Goal: Check status: Check status

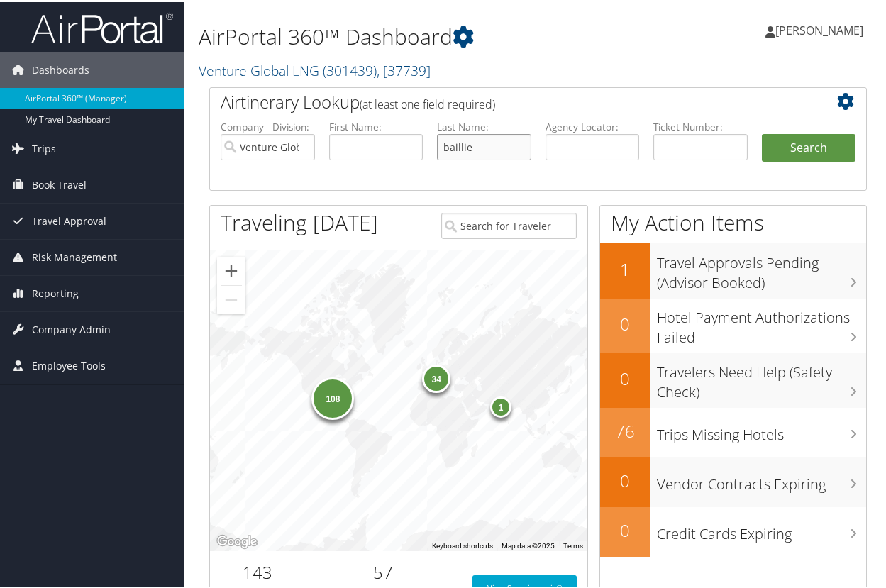
type input "baillie"
click at [803, 145] on button "Search" at bounding box center [809, 146] width 94 height 28
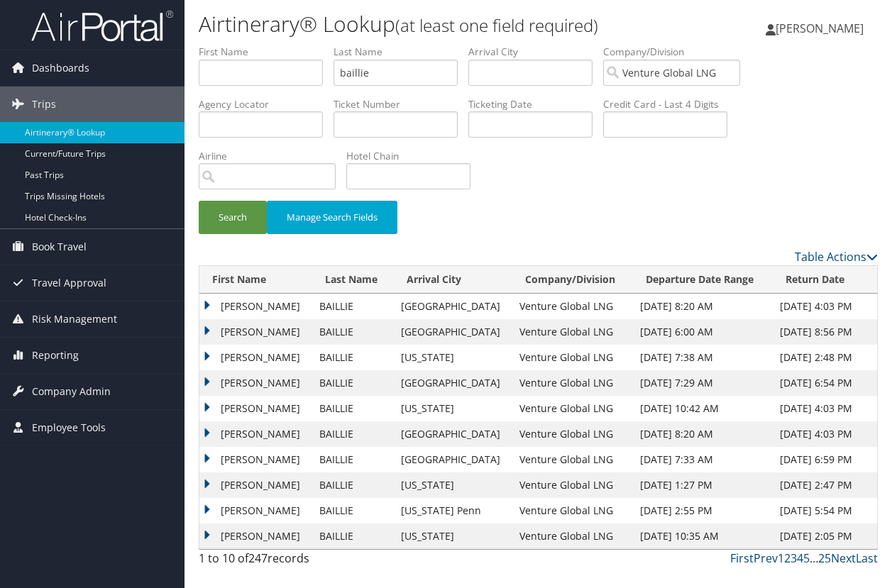
click at [205, 354] on td "JEFFREY DOU" at bounding box center [255, 358] width 113 height 26
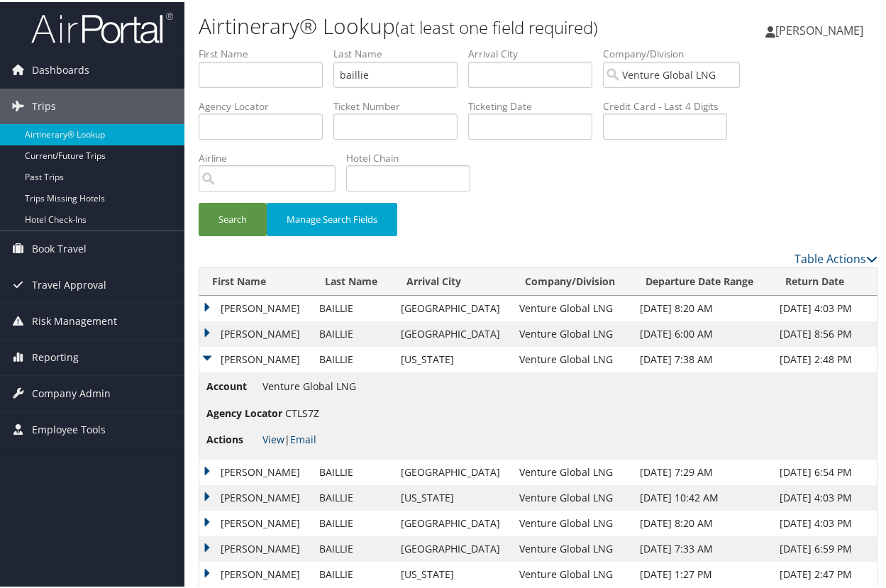
click at [272, 439] on link "View" at bounding box center [274, 437] width 22 height 13
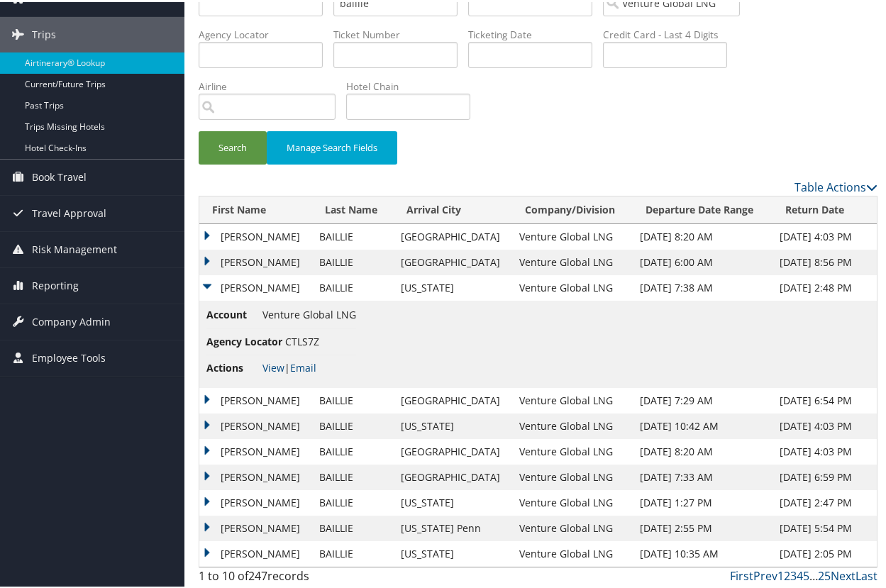
scroll to position [71, 0]
click at [831, 573] on link "Next" at bounding box center [843, 575] width 25 height 16
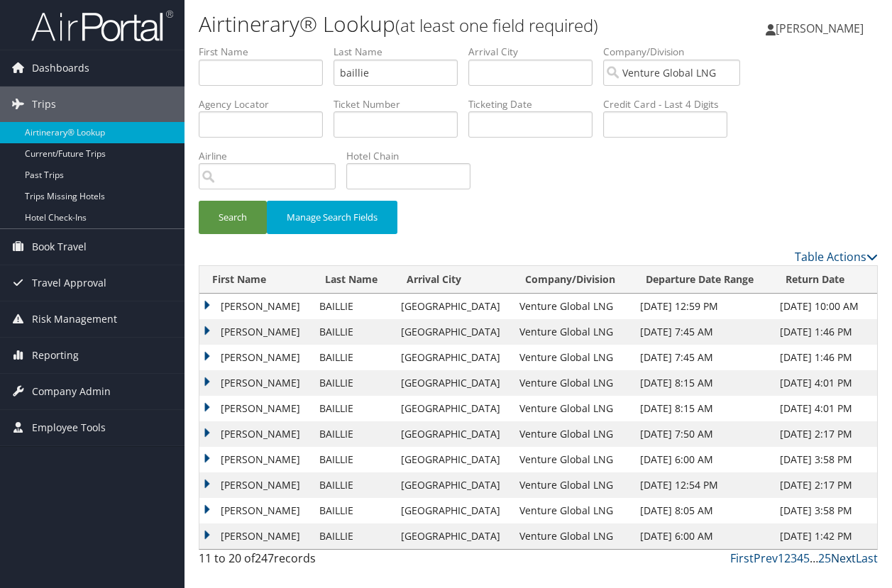
scroll to position [1, 0]
click at [836, 556] on link "Next" at bounding box center [843, 559] width 25 height 16
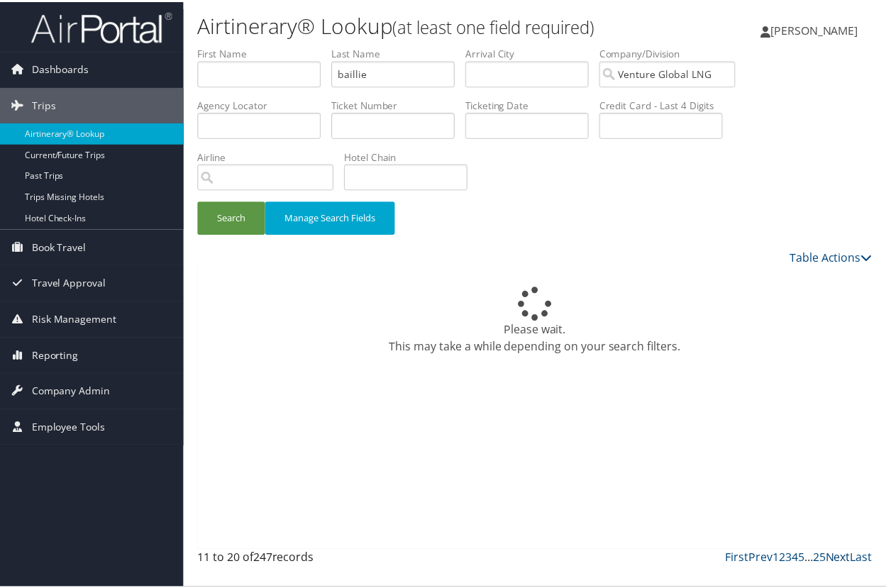
scroll to position [0, 0]
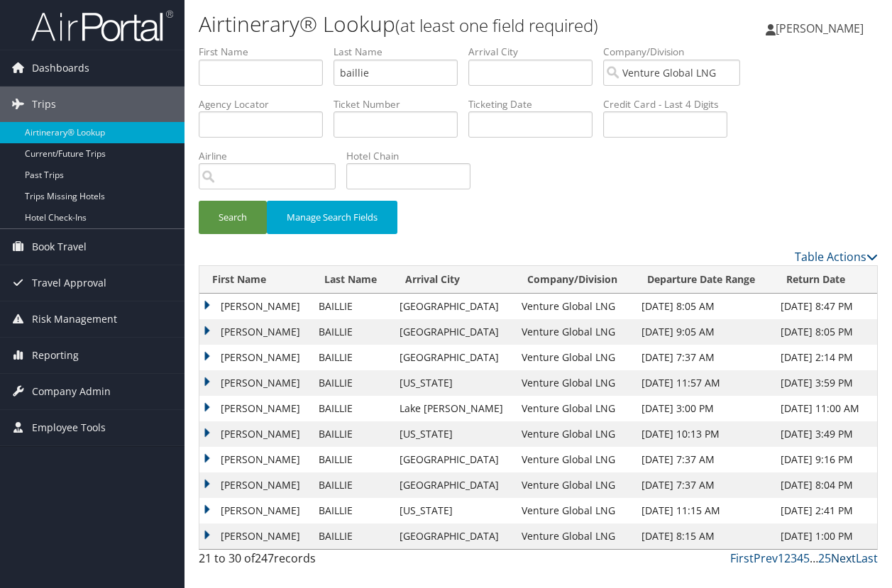
click at [836, 556] on link "Next" at bounding box center [843, 559] width 25 height 16
click at [768, 557] on link "Prev" at bounding box center [766, 559] width 24 height 16
click at [844, 560] on link "Next" at bounding box center [843, 559] width 25 height 16
click at [207, 305] on td "JEFFREY DOU" at bounding box center [255, 307] width 113 height 26
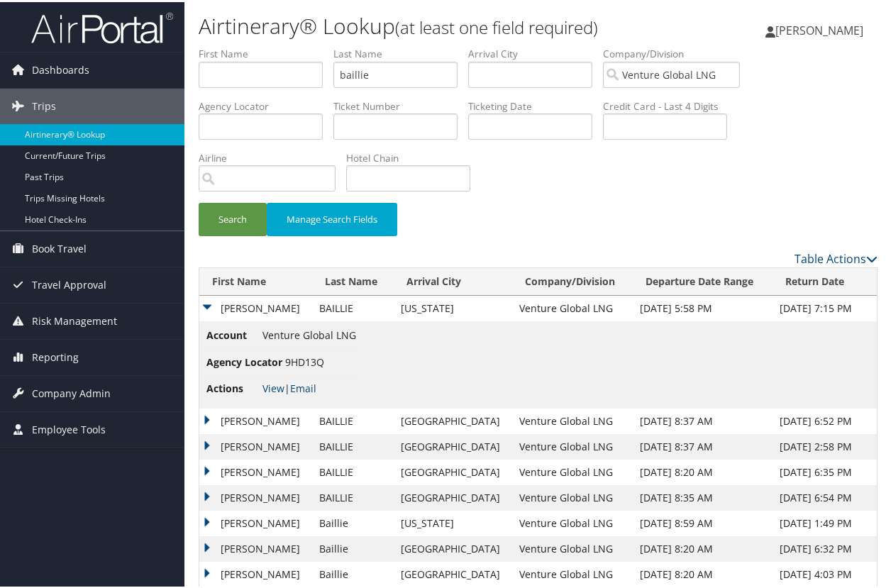
drag, startPoint x: 447, startPoint y: 88, endPoint x: 387, endPoint y: 72, distance: 62.5
click at [445, 88] on li "Last Name baillie" at bounding box center [400, 71] width 135 height 52
drag, startPoint x: 387, startPoint y: 72, endPoint x: 295, endPoint y: 62, distance: 92.1
click at [233, 216] on button "Search" at bounding box center [233, 217] width 68 height 33
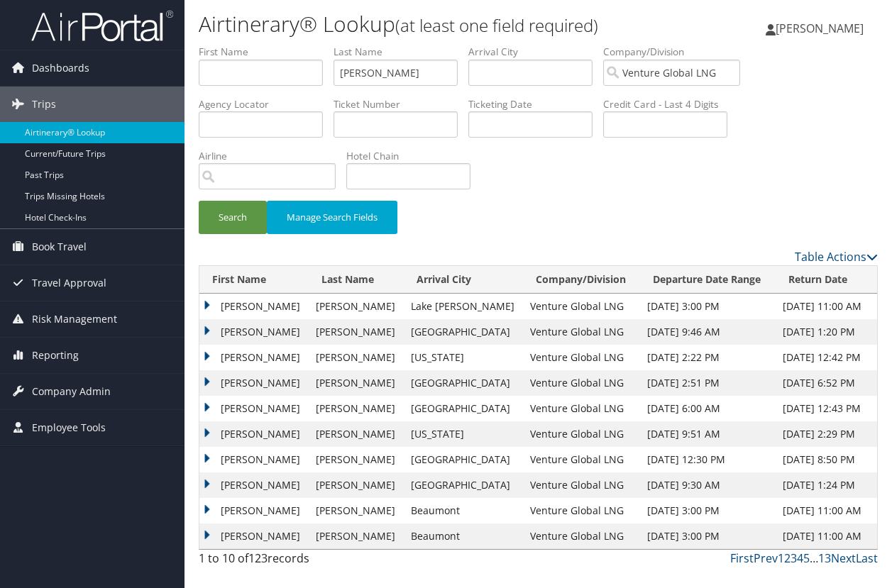
click at [206, 352] on td "JEFFREY T" at bounding box center [253, 358] width 109 height 26
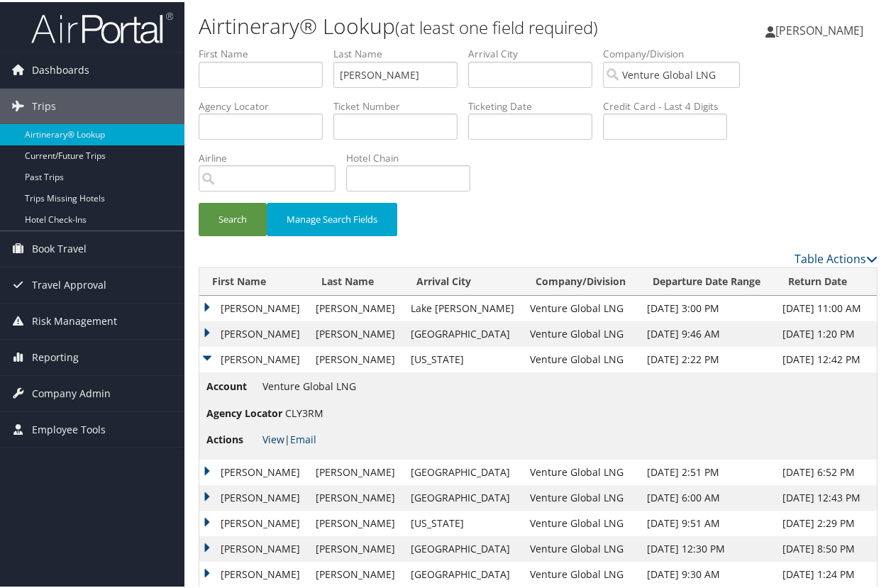
click at [276, 431] on link "View" at bounding box center [274, 437] width 22 height 13
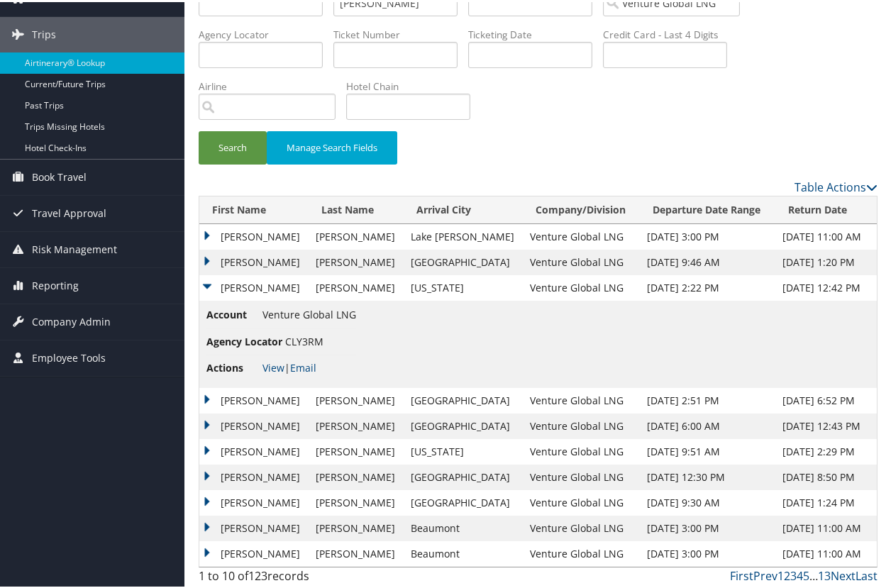
scroll to position [71, 0]
click at [835, 572] on link "Next" at bounding box center [843, 575] width 25 height 16
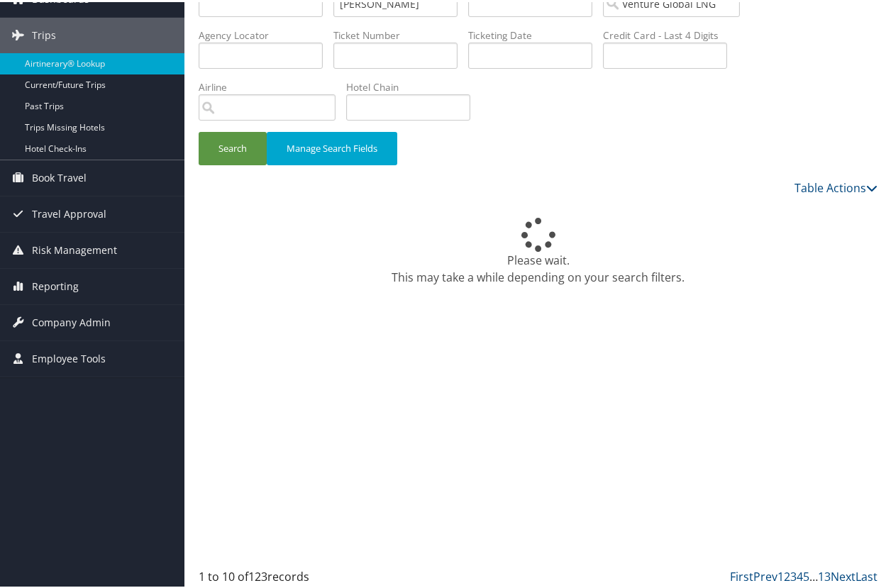
scroll to position [0, 0]
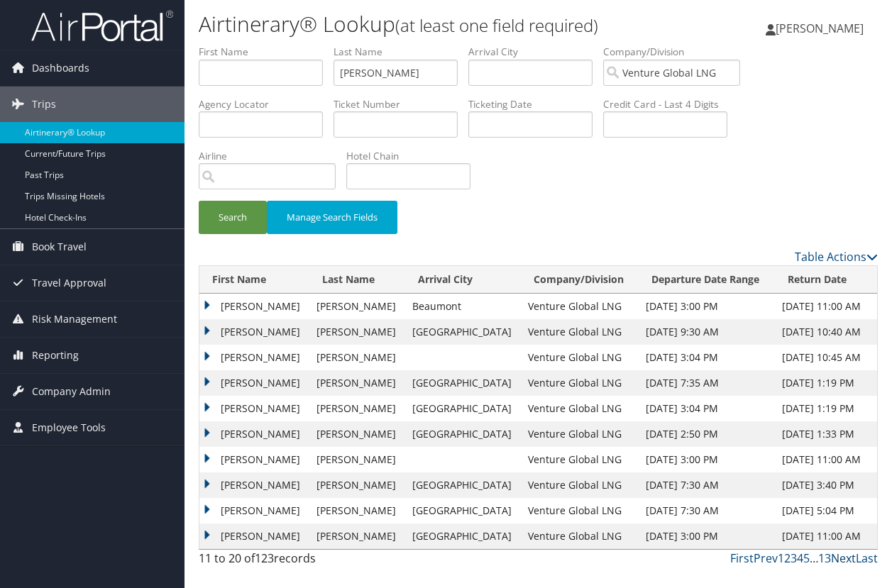
click at [837, 555] on link "Next" at bounding box center [843, 559] width 25 height 16
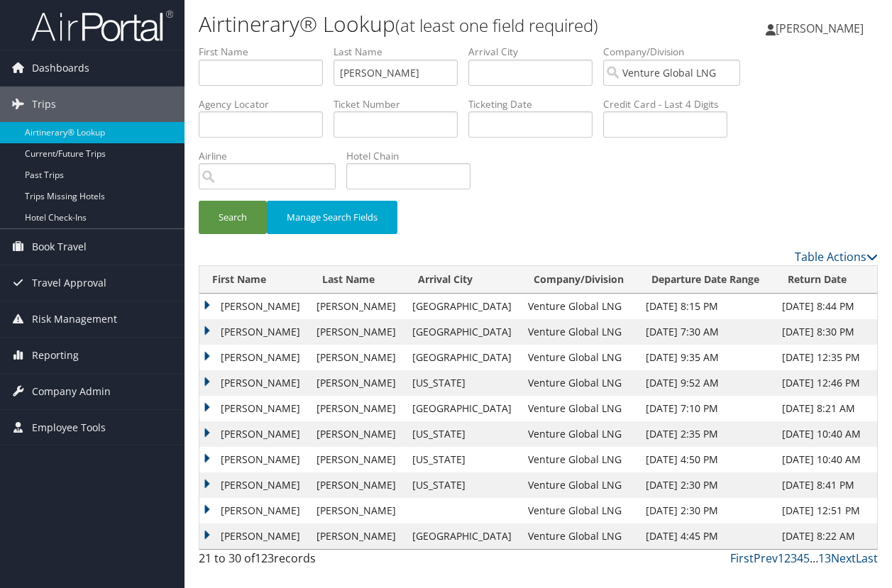
click at [208, 382] on td "JEFFREY T" at bounding box center [254, 383] width 110 height 26
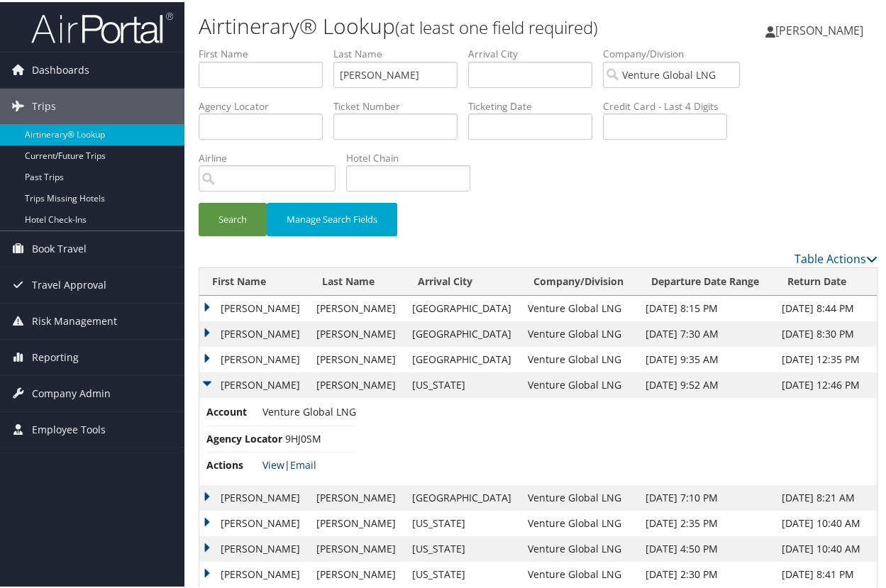
click at [272, 461] on link "View" at bounding box center [274, 462] width 22 height 13
click at [205, 356] on td "JEFFREY T" at bounding box center [254, 358] width 110 height 26
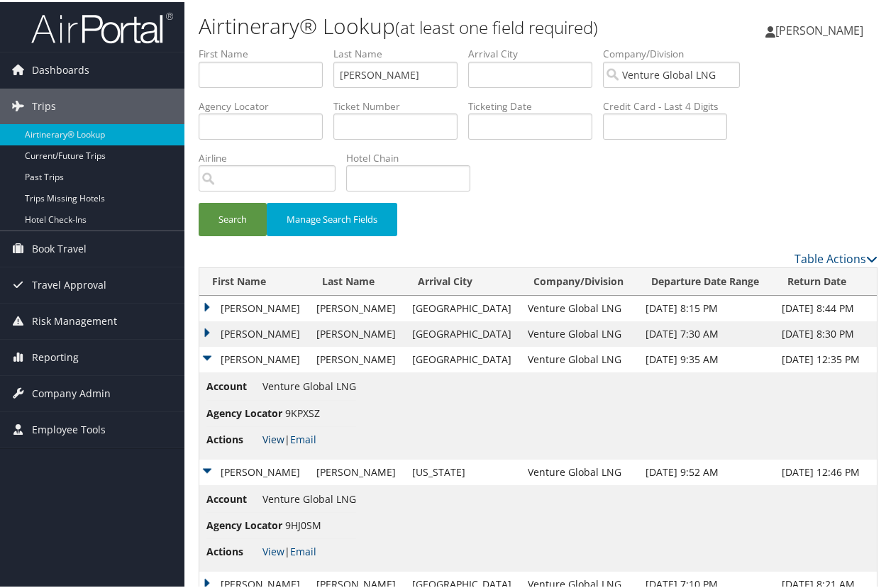
click at [270, 436] on link "View" at bounding box center [274, 437] width 22 height 13
click at [403, 72] on input "boodoo" at bounding box center [395, 73] width 124 height 26
drag, startPoint x: 416, startPoint y: 71, endPoint x: 294, endPoint y: 59, distance: 122.6
click at [294, 45] on ul "First Name Last Name boodoo Departure City Arrival City Company/Division Ventur…" at bounding box center [538, 45] width 679 height 0
type input "strohman"
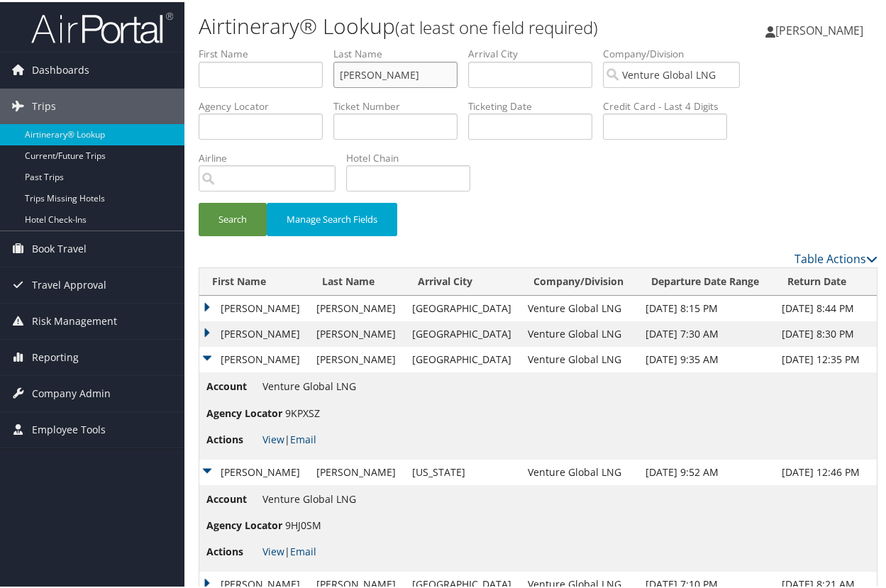
click at [233, 216] on button "Search" at bounding box center [233, 217] width 68 height 33
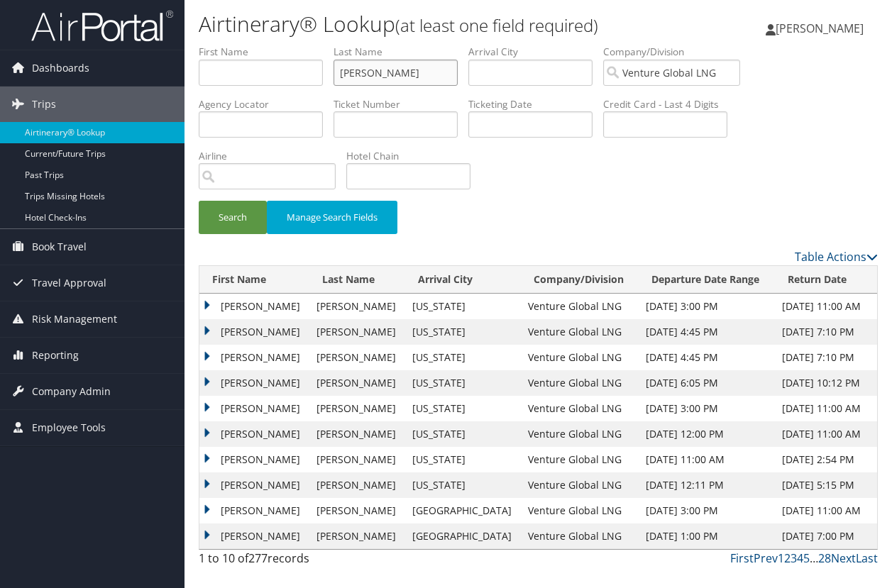
click at [233, 216] on button "Search" at bounding box center [233, 217] width 68 height 33
click at [204, 486] on td "JAMES R" at bounding box center [254, 486] width 110 height 26
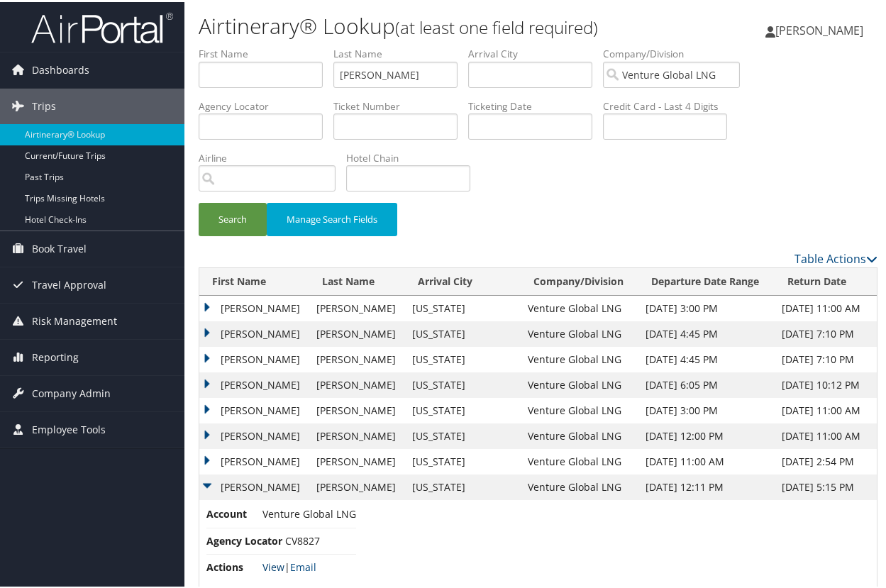
click at [274, 562] on link "View" at bounding box center [274, 564] width 22 height 13
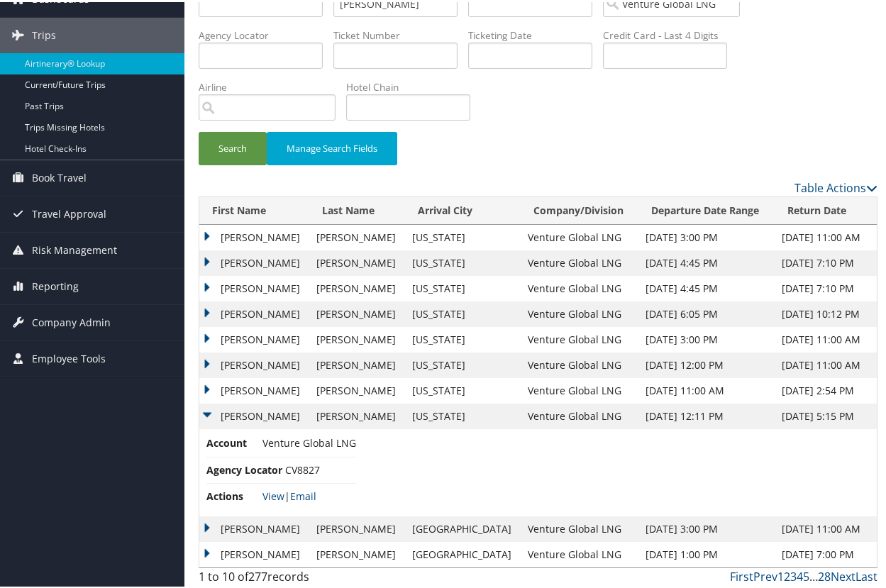
click at [209, 388] on td "JAMES R" at bounding box center [254, 389] width 110 height 26
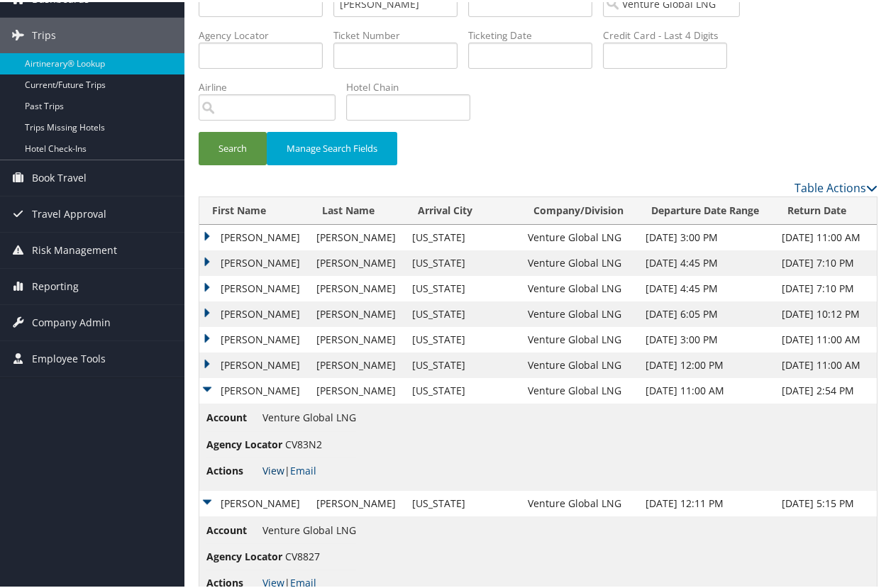
click at [267, 467] on link "View" at bounding box center [274, 468] width 22 height 13
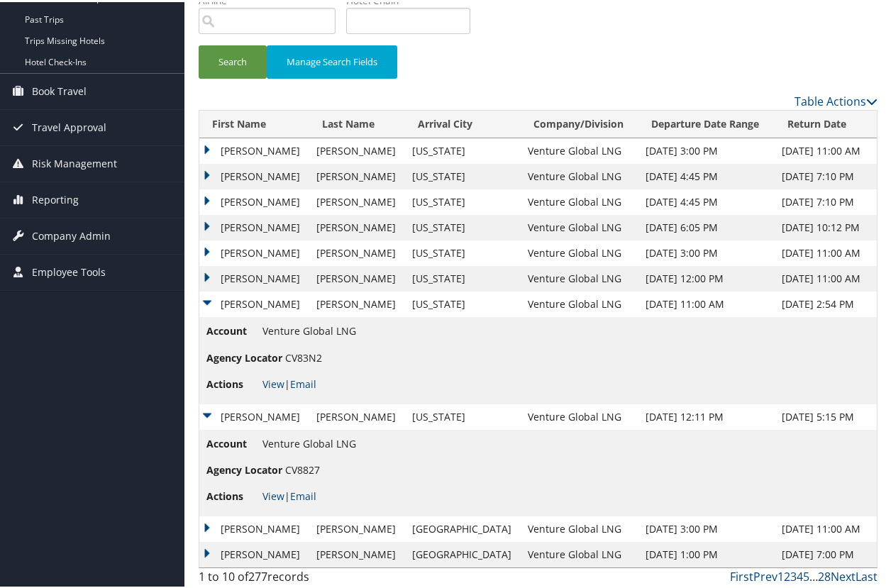
scroll to position [157, 0]
click at [837, 573] on link "Next" at bounding box center [843, 576] width 25 height 16
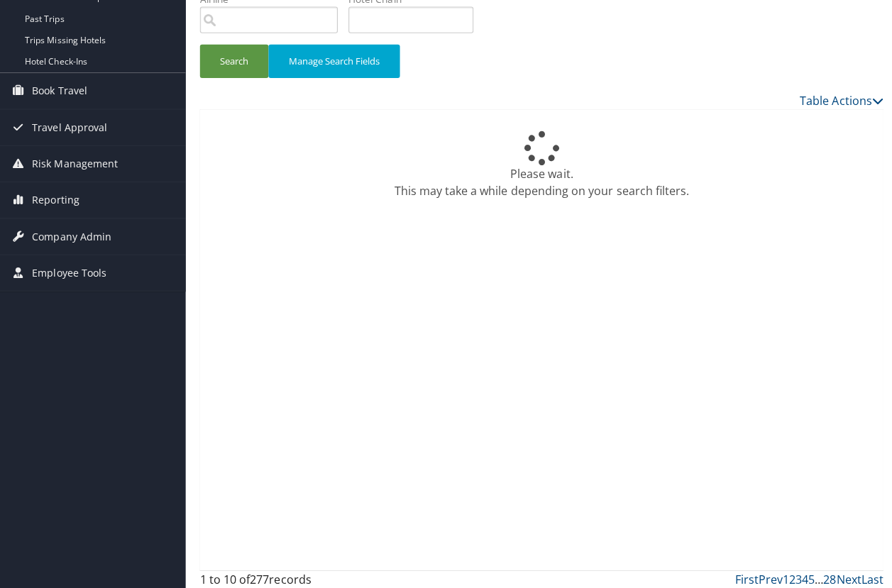
scroll to position [0, 0]
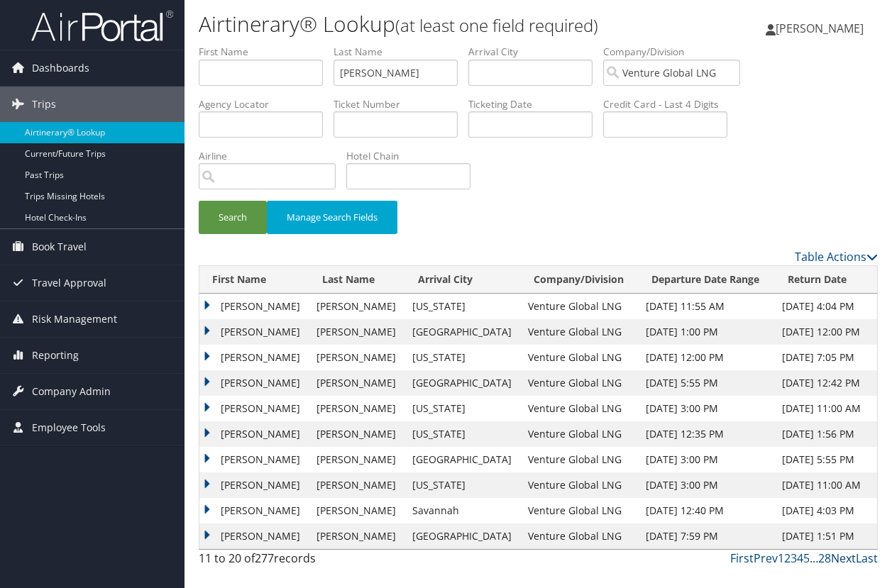
click at [846, 560] on link "Next" at bounding box center [843, 559] width 25 height 16
click at [765, 559] on link "Prev" at bounding box center [766, 559] width 24 height 16
click at [209, 434] on td "JAMES R" at bounding box center [254, 434] width 110 height 26
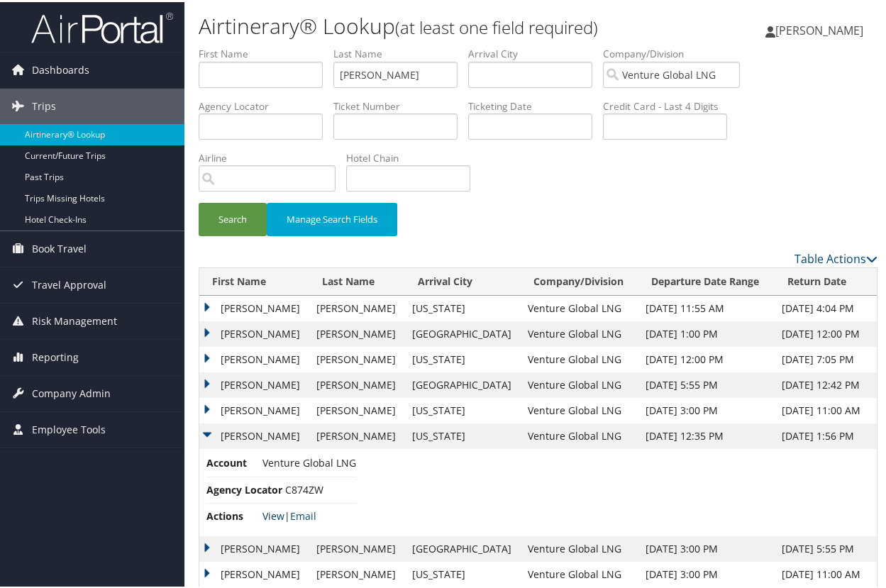
click at [283, 515] on span "View | Email" at bounding box center [290, 513] width 54 height 13
click at [276, 514] on link "View" at bounding box center [274, 513] width 22 height 13
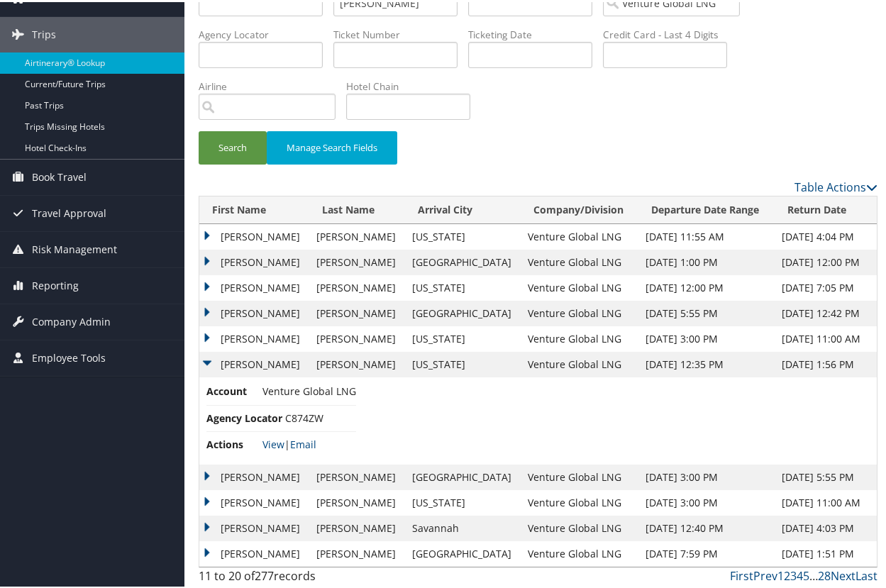
scroll to position [71, 0]
click at [839, 572] on link "Next" at bounding box center [843, 575] width 25 height 16
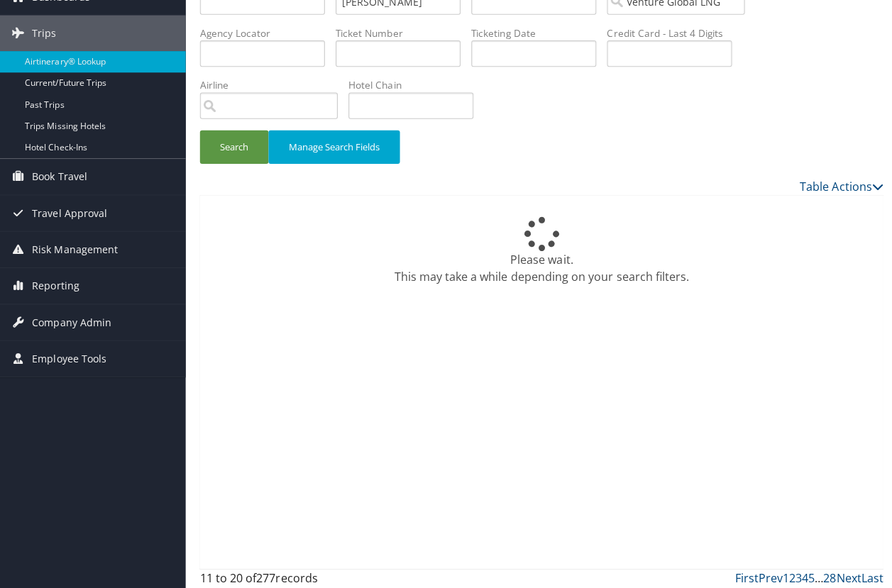
scroll to position [0, 0]
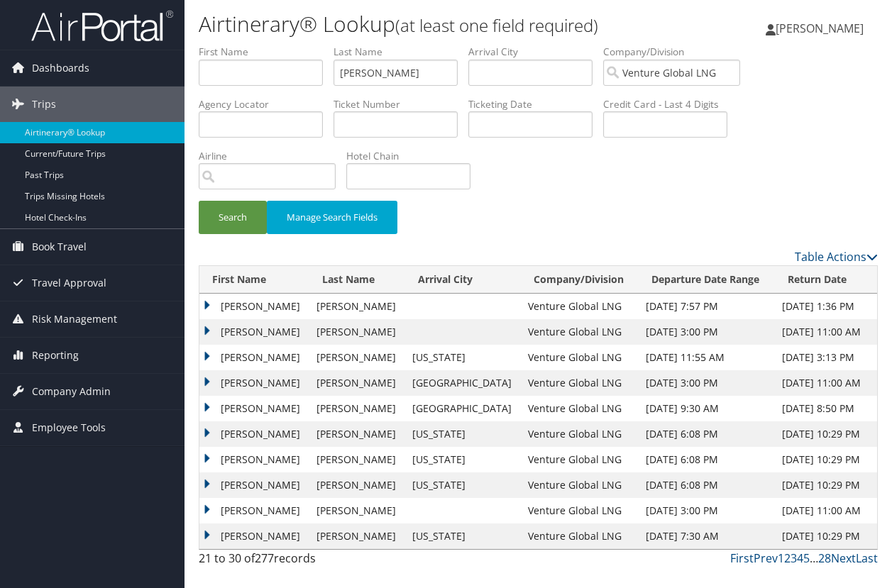
click at [839, 572] on div "21 to 30 of 277 records First Prev 1 2 3 4 5 … 28 Next Last" at bounding box center [538, 562] width 700 height 24
click at [839, 562] on link "Next" at bounding box center [843, 559] width 25 height 16
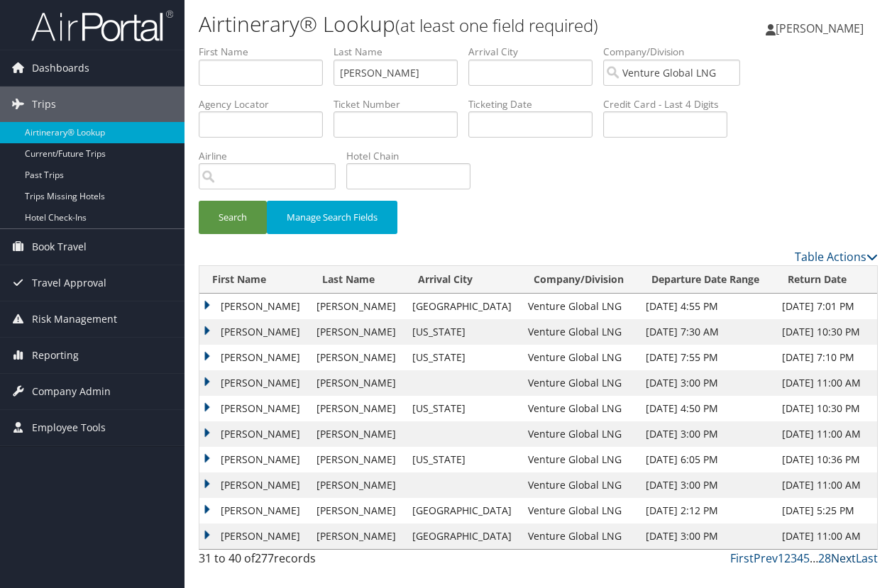
click at [839, 556] on link "Next" at bounding box center [843, 559] width 25 height 16
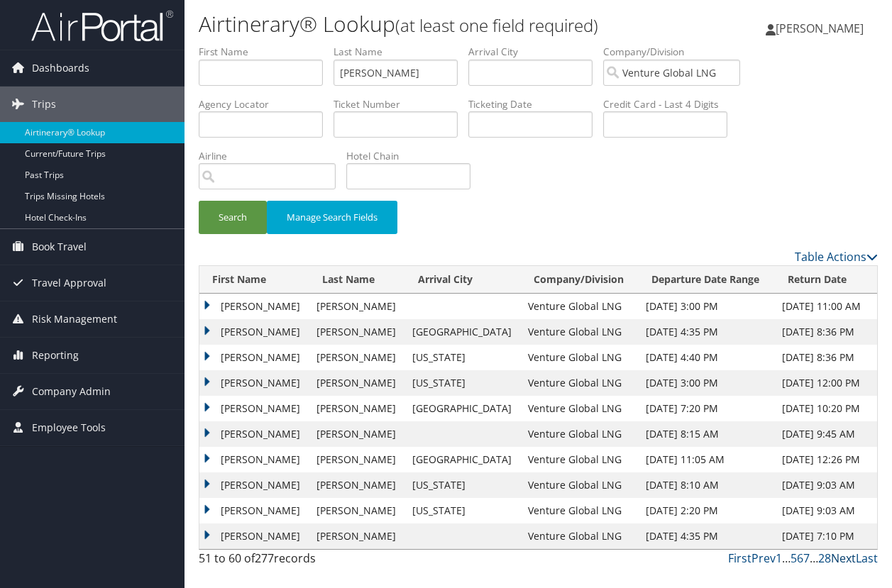
click at [845, 558] on link "Next" at bounding box center [843, 559] width 25 height 16
click at [204, 301] on td "JAMES R" at bounding box center [254, 307] width 110 height 26
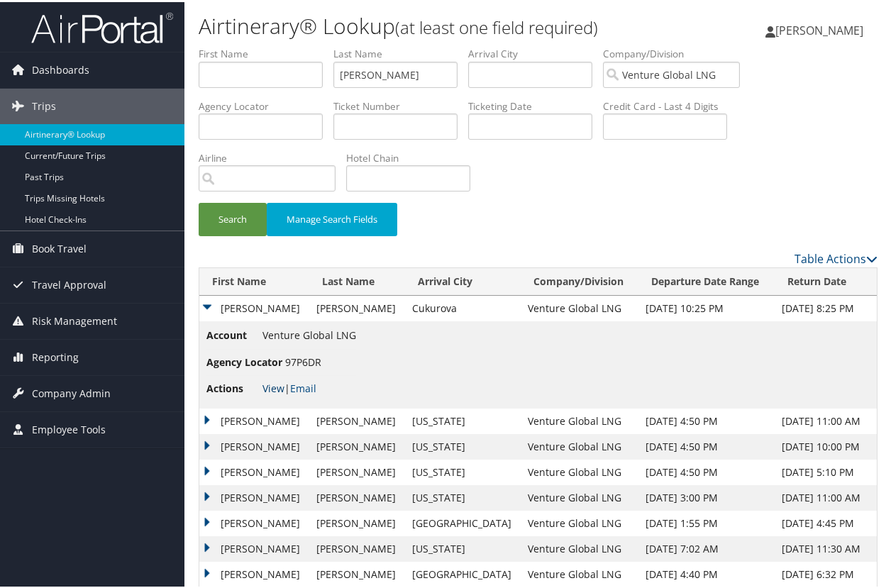
click at [280, 381] on link "View" at bounding box center [274, 386] width 22 height 13
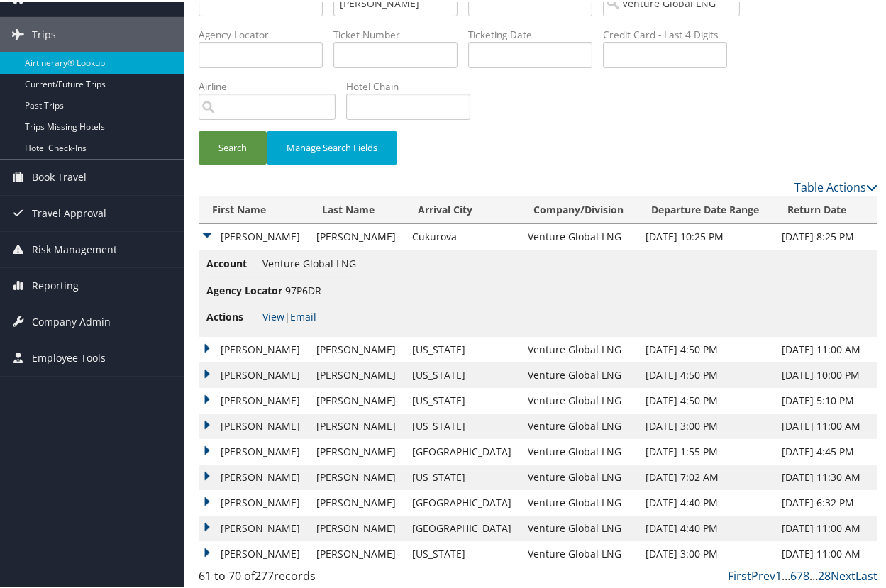
scroll to position [71, 0]
click at [762, 575] on link "Prev" at bounding box center [763, 575] width 24 height 16
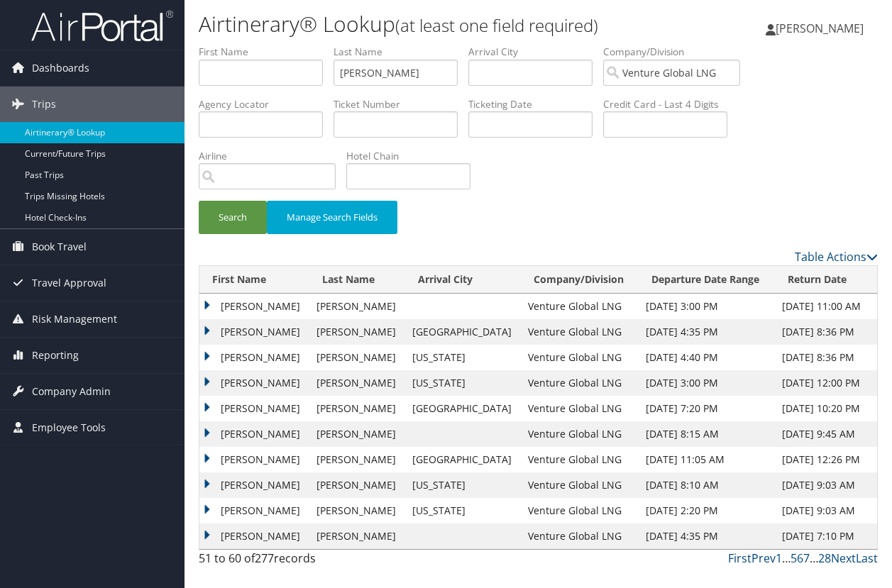
scroll to position [1, 0]
click at [209, 534] on td "JAMES R" at bounding box center [254, 537] width 110 height 26
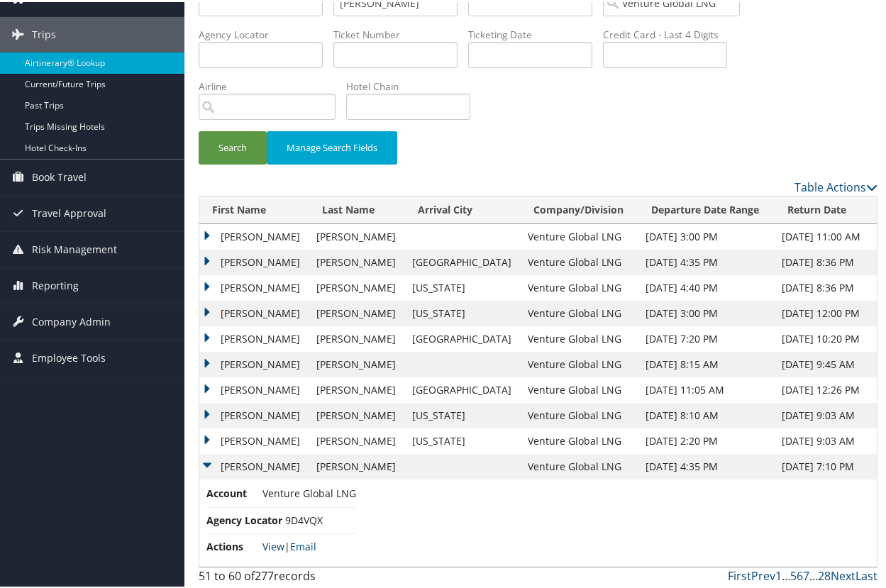
scroll to position [71, 0]
click at [272, 545] on link "View" at bounding box center [274, 545] width 22 height 13
click at [570, 139] on div "Search Manage Search Fields" at bounding box center [538, 154] width 700 height 48
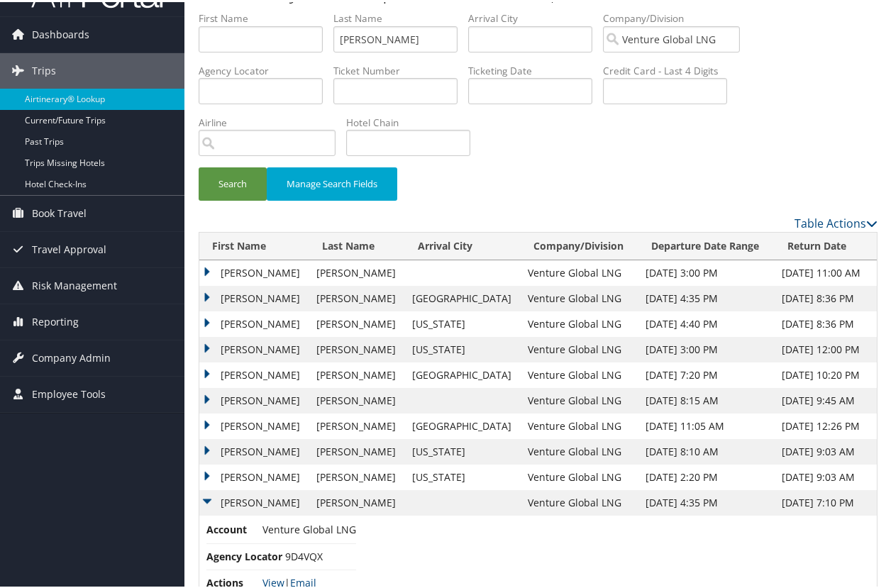
scroll to position [35, 1]
click at [213, 473] on td "JAMES R" at bounding box center [254, 476] width 110 height 26
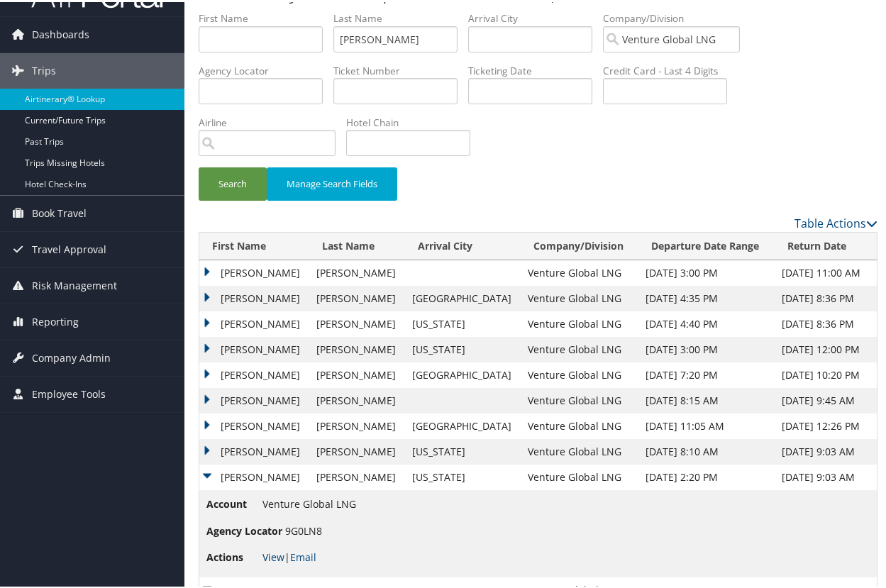
scroll to position [36, 1]
click at [269, 553] on link "View" at bounding box center [274, 554] width 22 height 13
click at [208, 446] on td "JAMES R" at bounding box center [254, 450] width 110 height 26
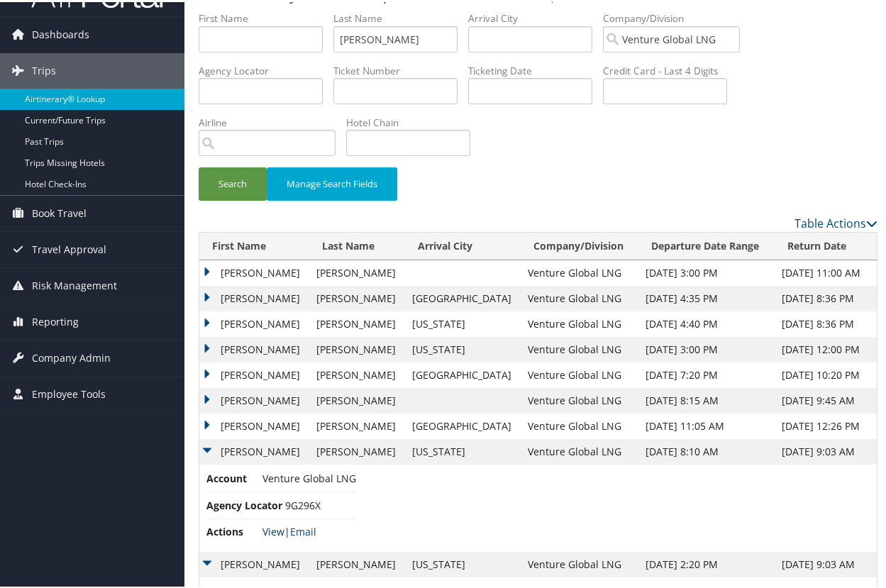
click at [271, 524] on link "View" at bounding box center [274, 529] width 22 height 13
click at [208, 421] on td "JAMES R" at bounding box center [254, 425] width 110 height 26
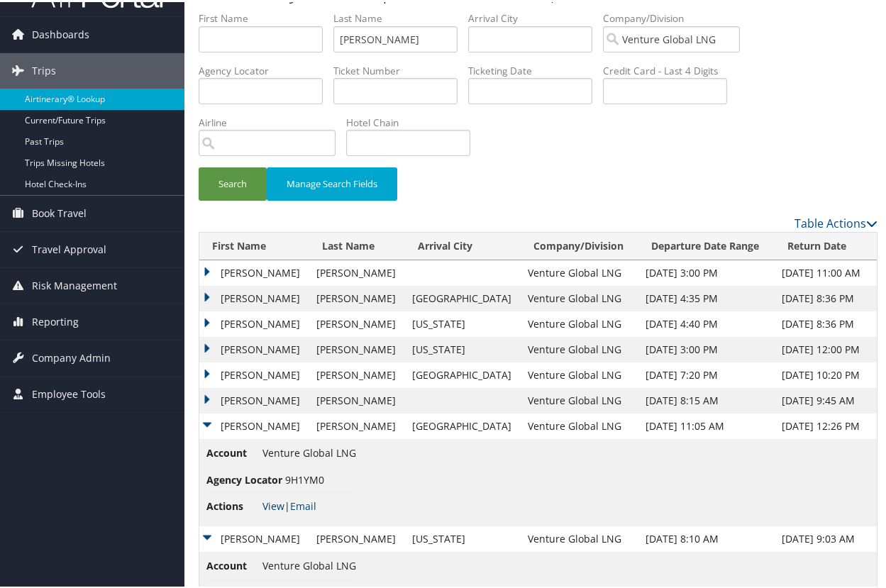
click at [271, 502] on link "View" at bounding box center [274, 503] width 22 height 13
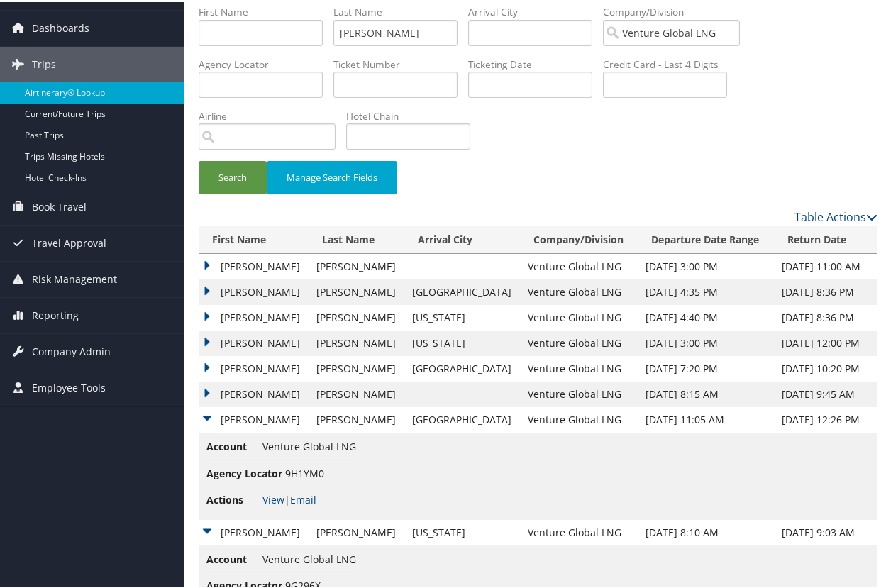
click at [204, 390] on td "JAMES R" at bounding box center [254, 393] width 110 height 26
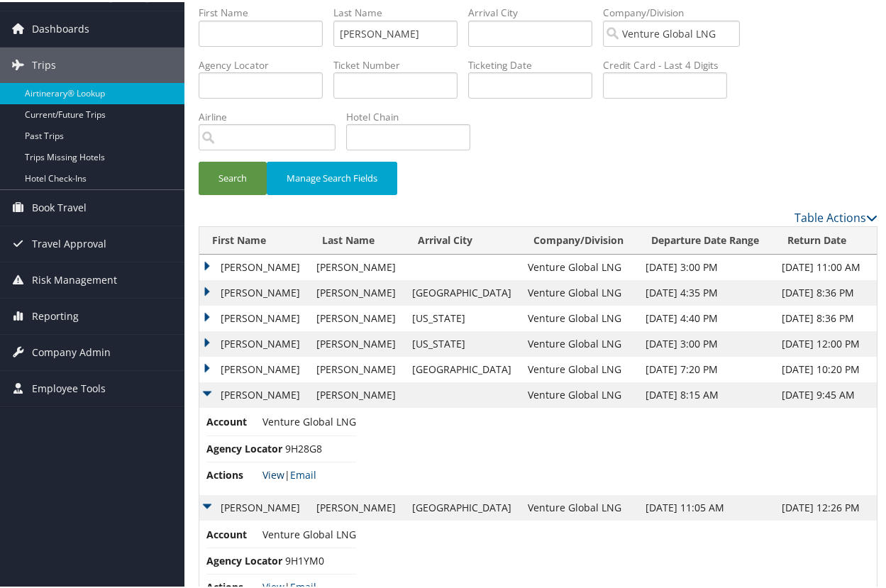
scroll to position [43, 0]
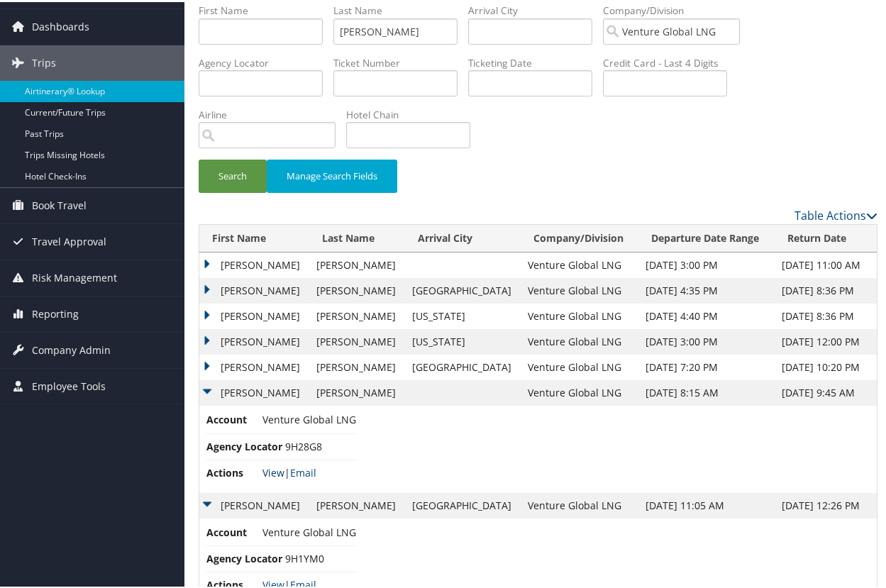
click at [273, 466] on link "View" at bounding box center [274, 470] width 22 height 13
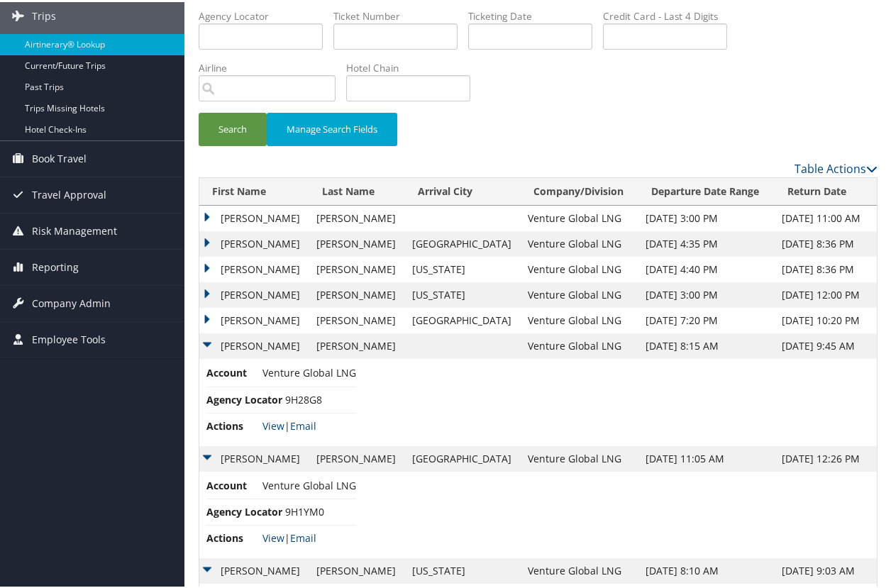
scroll to position [93, 0]
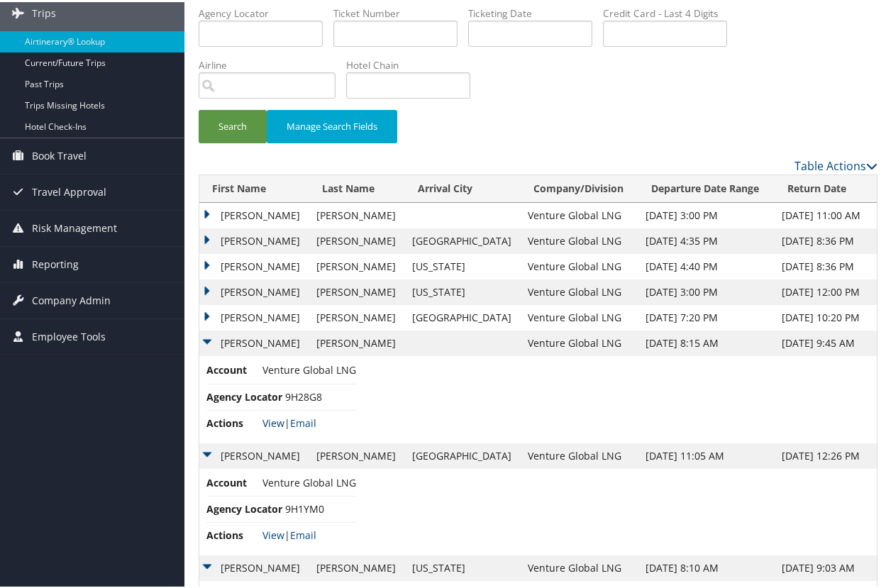
click at [278, 418] on link "View" at bounding box center [274, 420] width 22 height 13
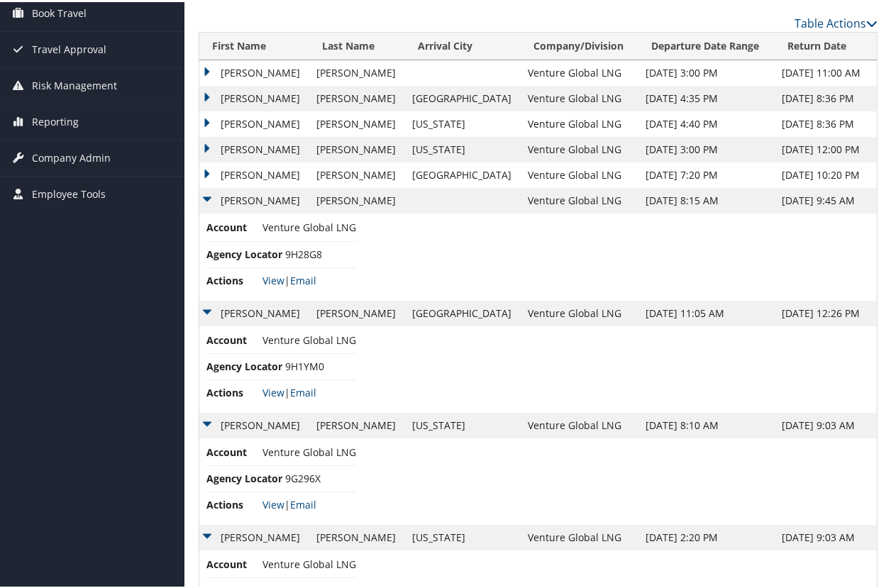
scroll to position [251, 0]
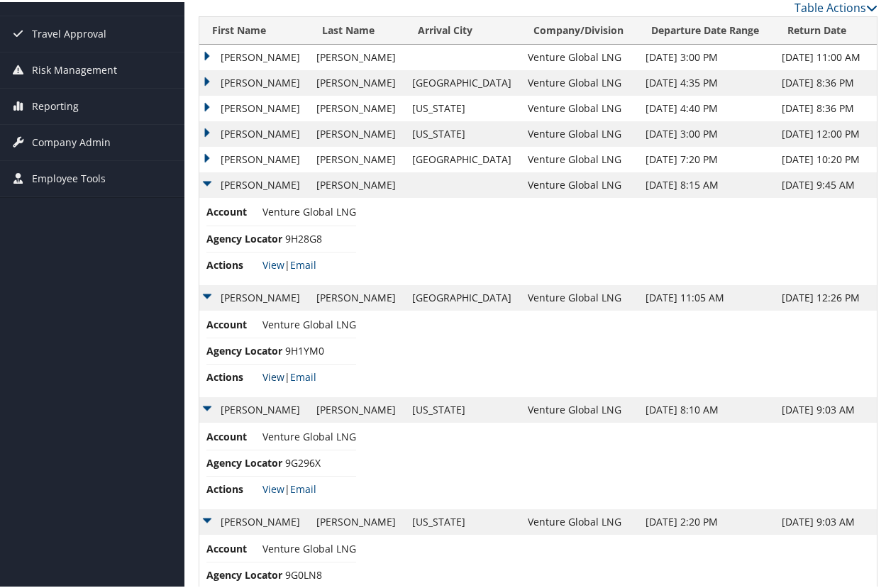
click at [280, 370] on link "View" at bounding box center [274, 374] width 22 height 13
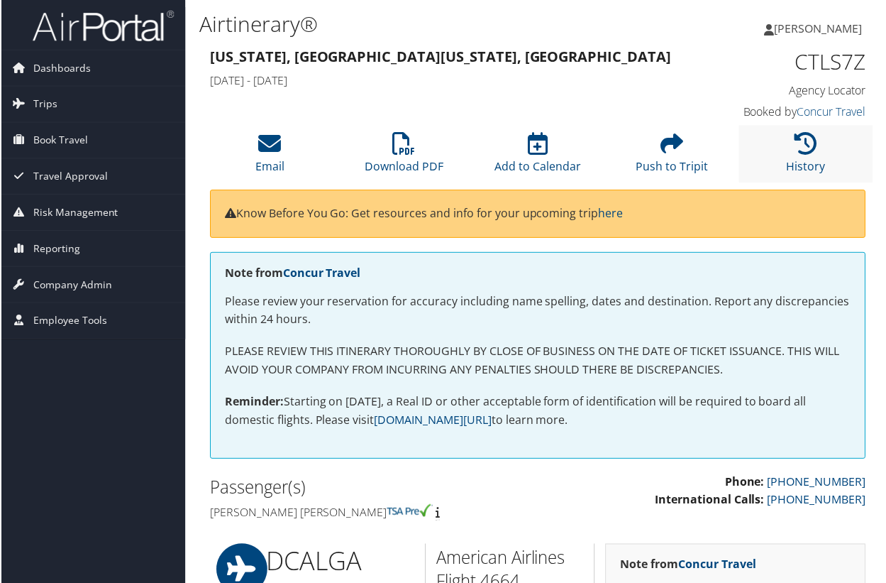
click at [775, 153] on li "History" at bounding box center [807, 154] width 134 height 57
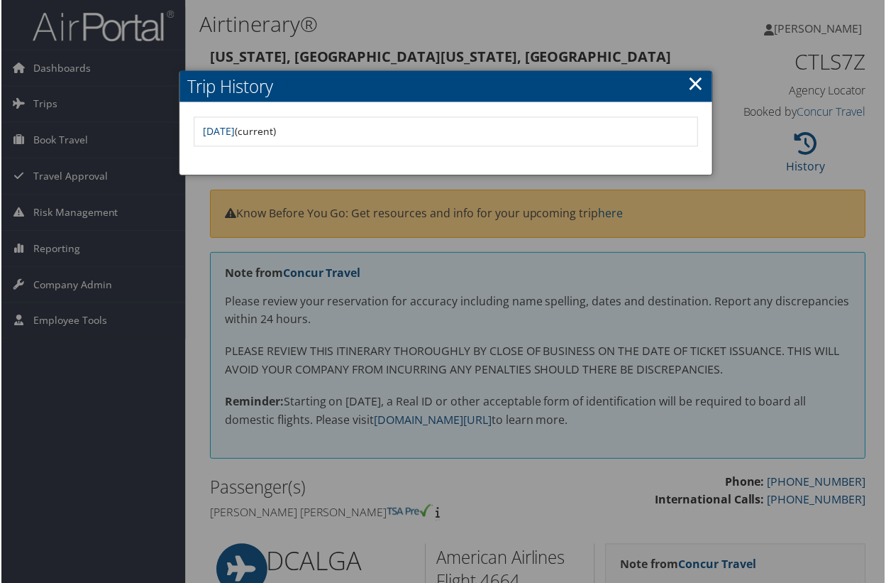
click at [693, 84] on link "×" at bounding box center [697, 83] width 16 height 28
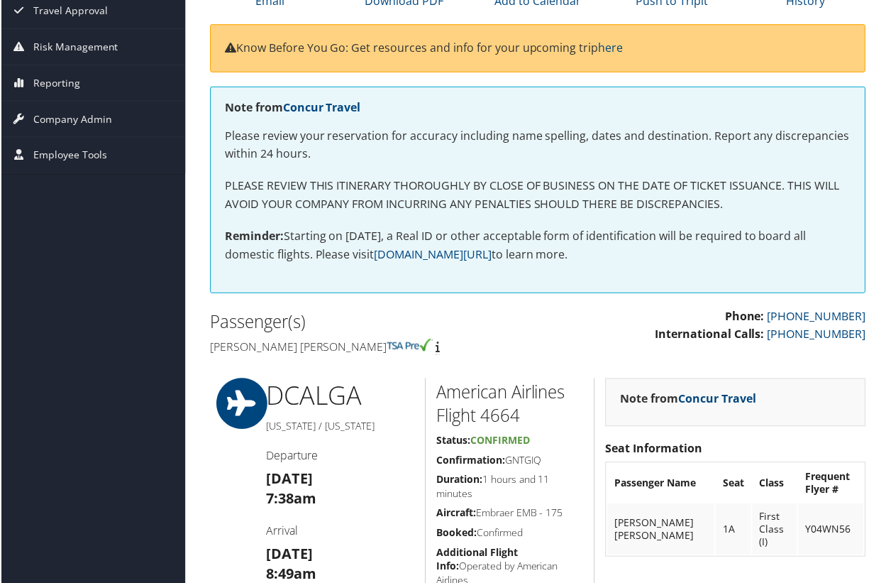
scroll to position [160, 0]
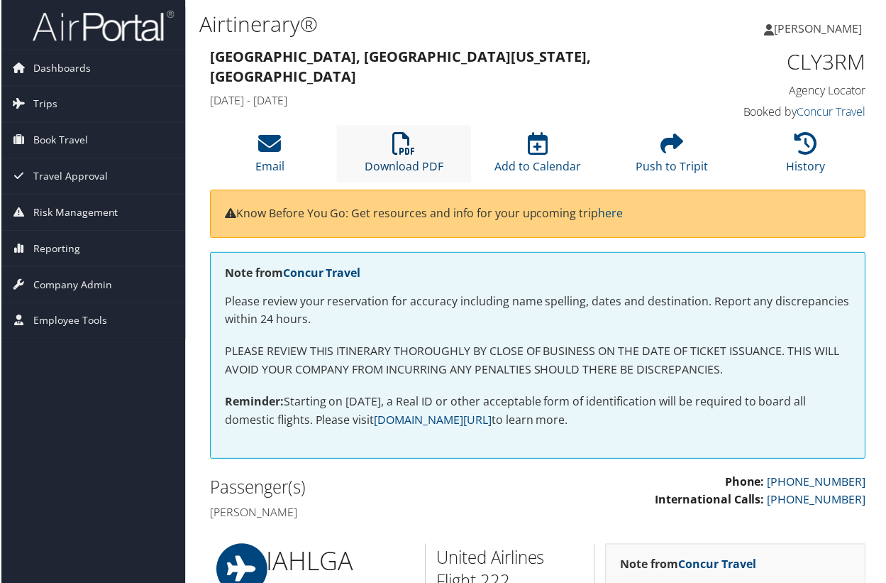
click at [404, 147] on icon at bounding box center [403, 144] width 23 height 23
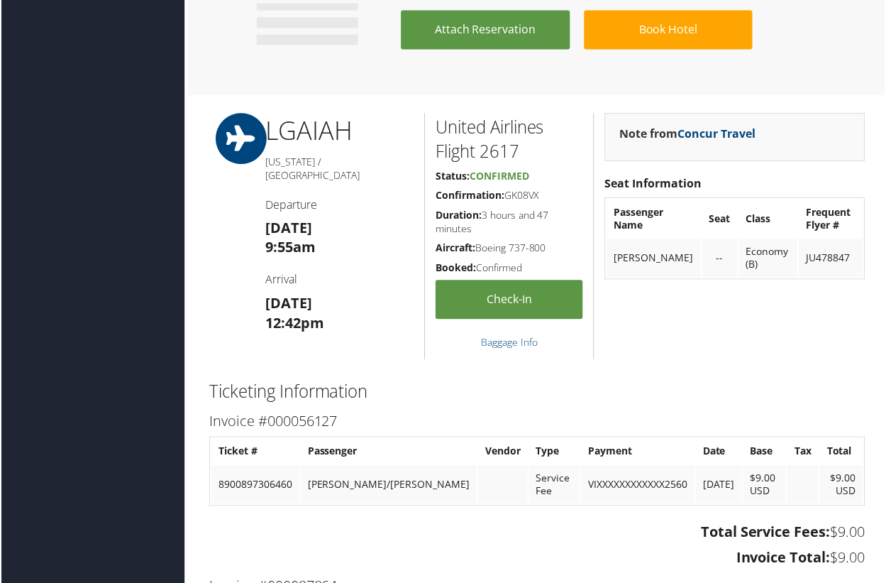
scroll to position [939, 0]
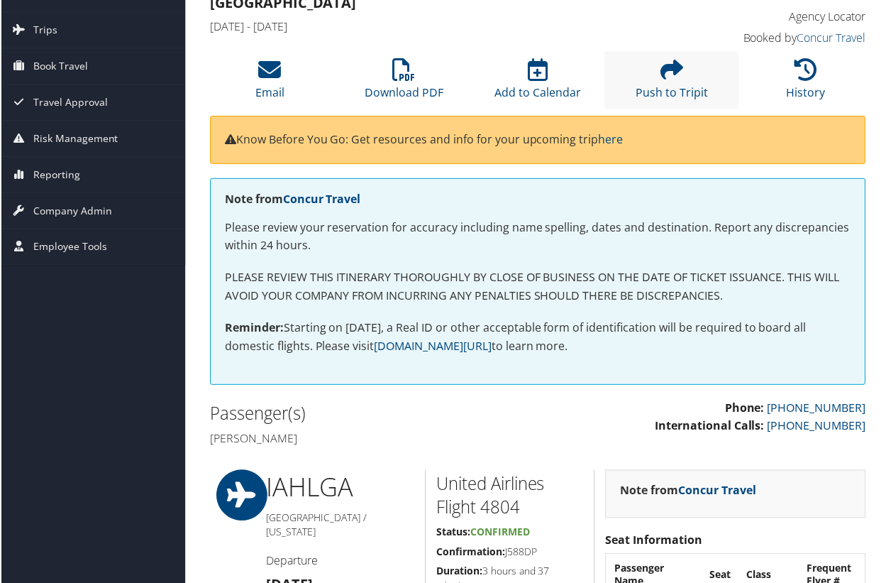
scroll to position [45, 0]
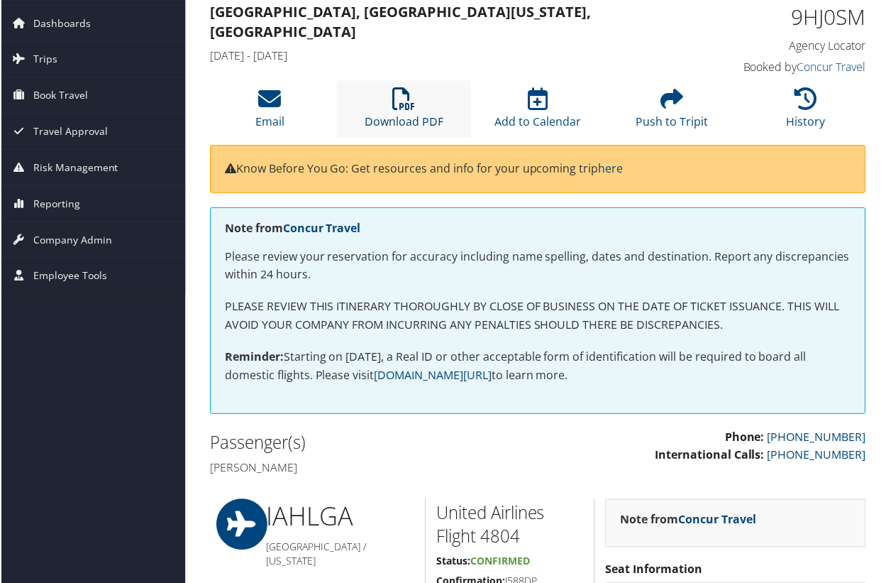
click at [407, 108] on icon at bounding box center [403, 99] width 23 height 23
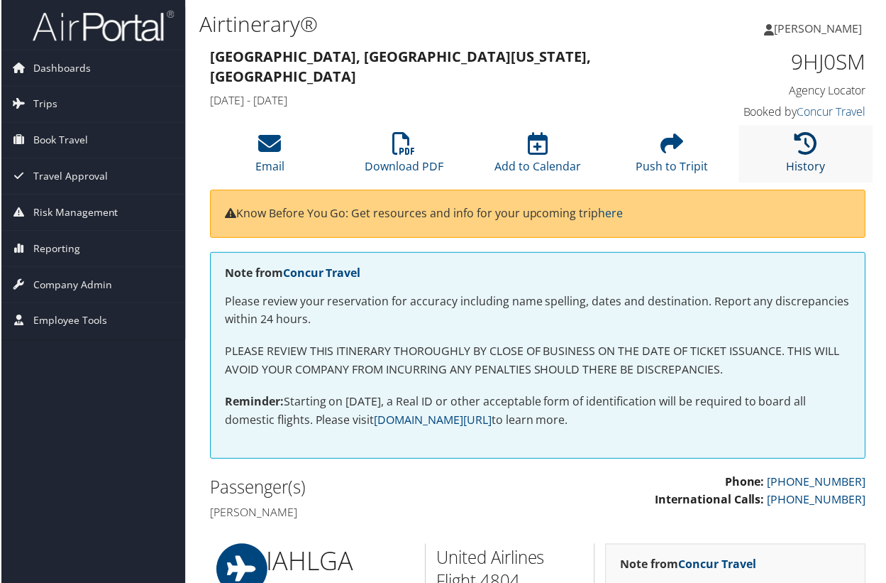
click at [807, 150] on icon at bounding box center [806, 144] width 23 height 23
click at [404, 143] on icon at bounding box center [403, 144] width 23 height 23
click at [805, 153] on icon at bounding box center [806, 144] width 23 height 23
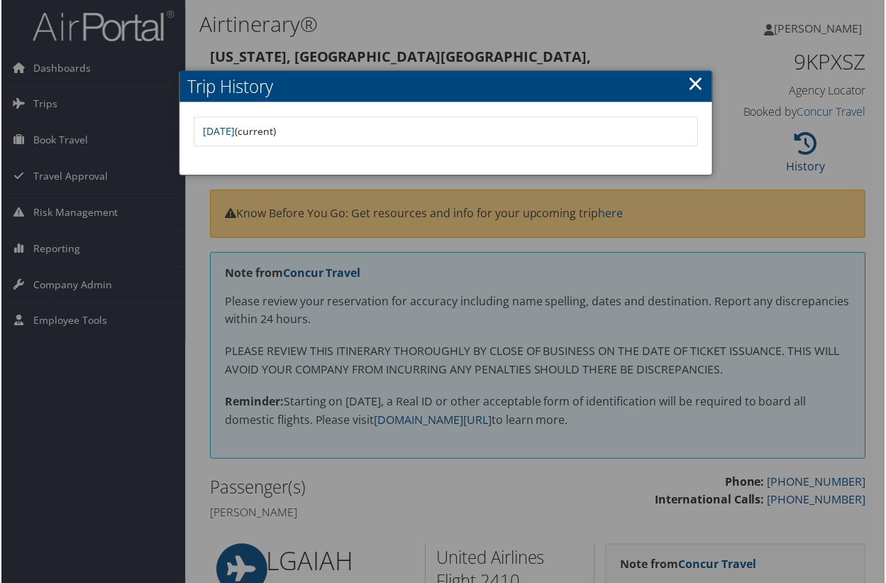
click at [692, 87] on link "×" at bounding box center [697, 83] width 16 height 28
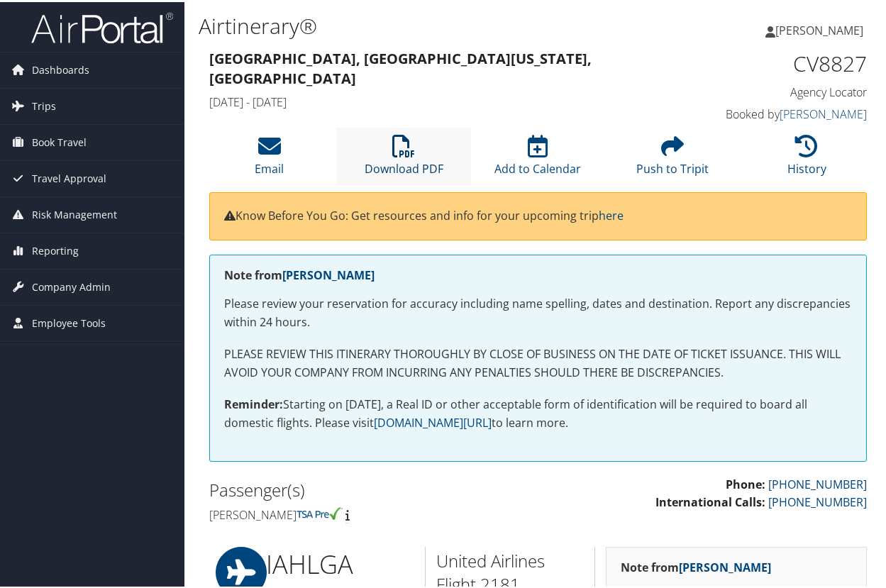
click at [392, 141] on icon at bounding box center [403, 144] width 23 height 23
click at [800, 139] on icon at bounding box center [806, 144] width 23 height 23
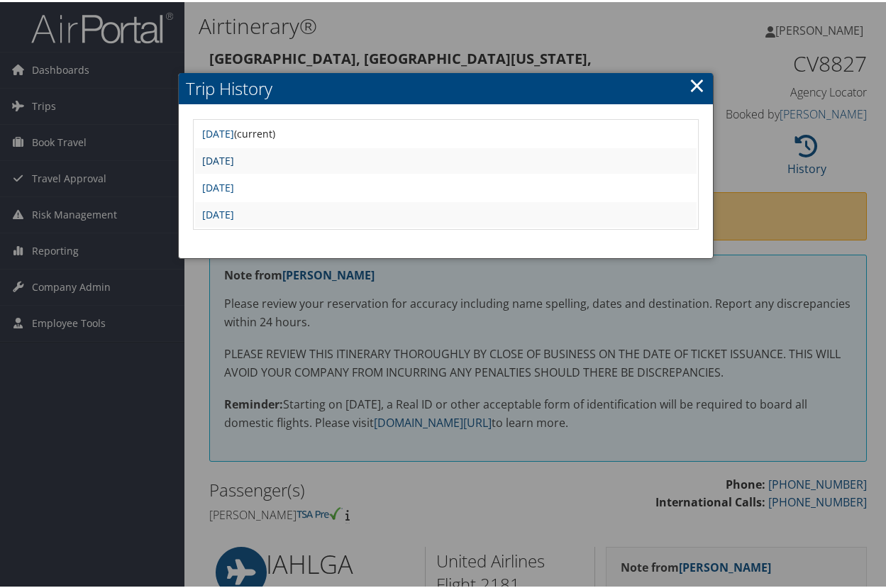
click at [234, 162] on link "Wed Jul 16 08:19:30 MDT 2025" at bounding box center [218, 158] width 32 height 13
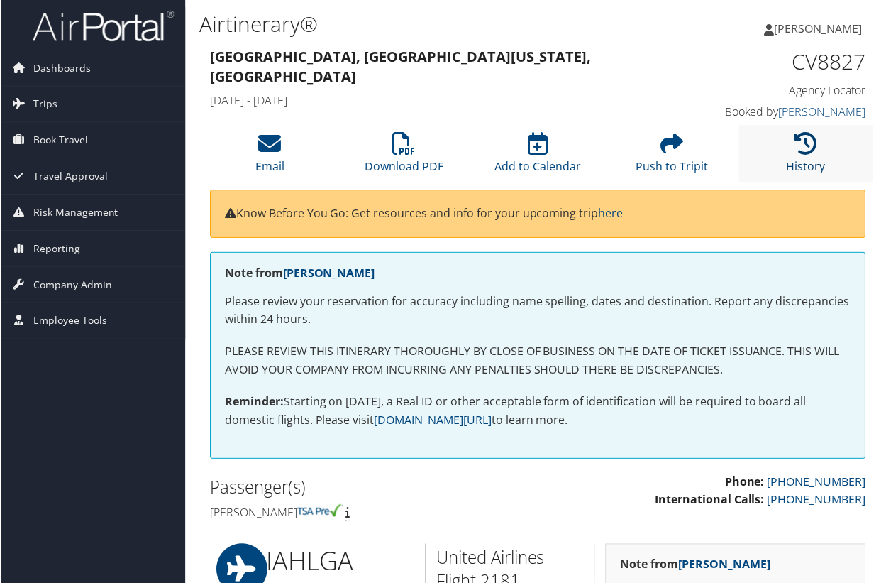
click at [800, 141] on icon at bounding box center [806, 144] width 23 height 23
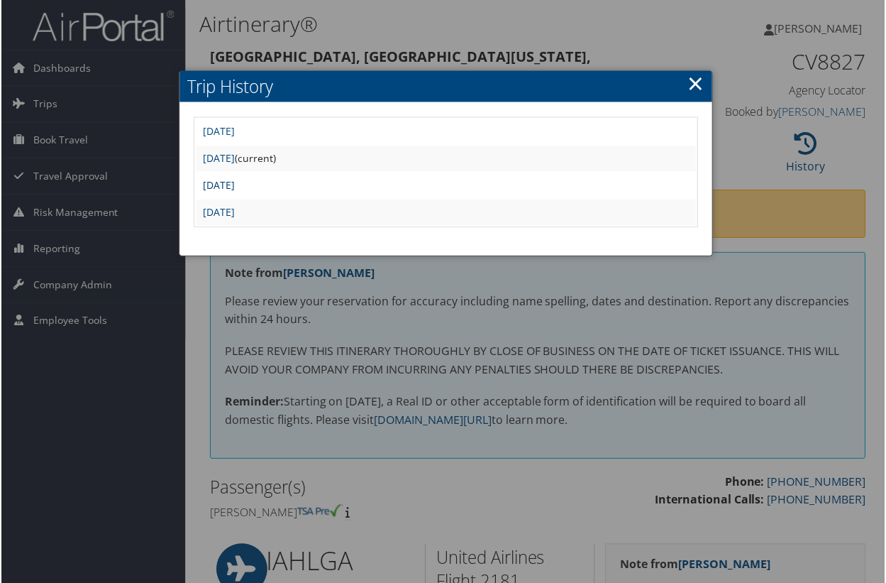
click at [234, 187] on link "[DATE]" at bounding box center [218, 185] width 32 height 13
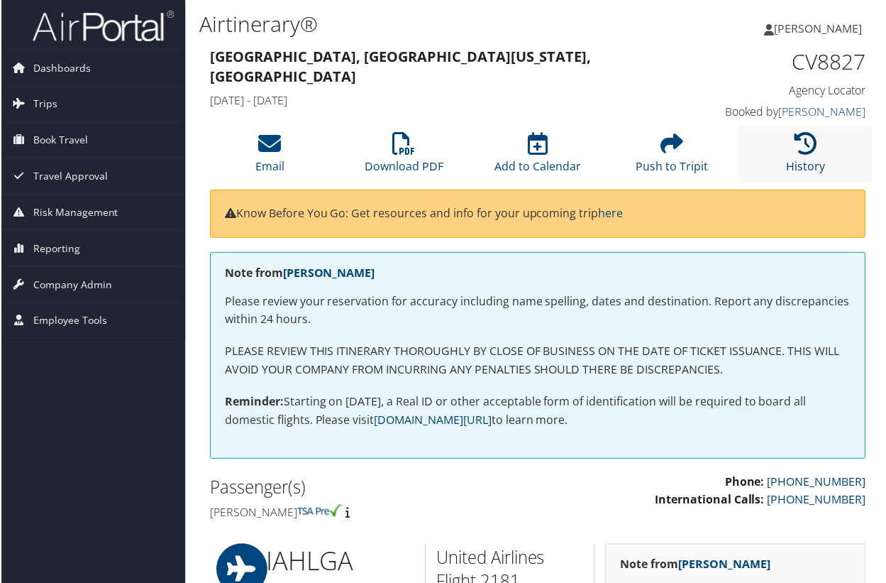
click at [807, 154] on icon at bounding box center [806, 144] width 23 height 23
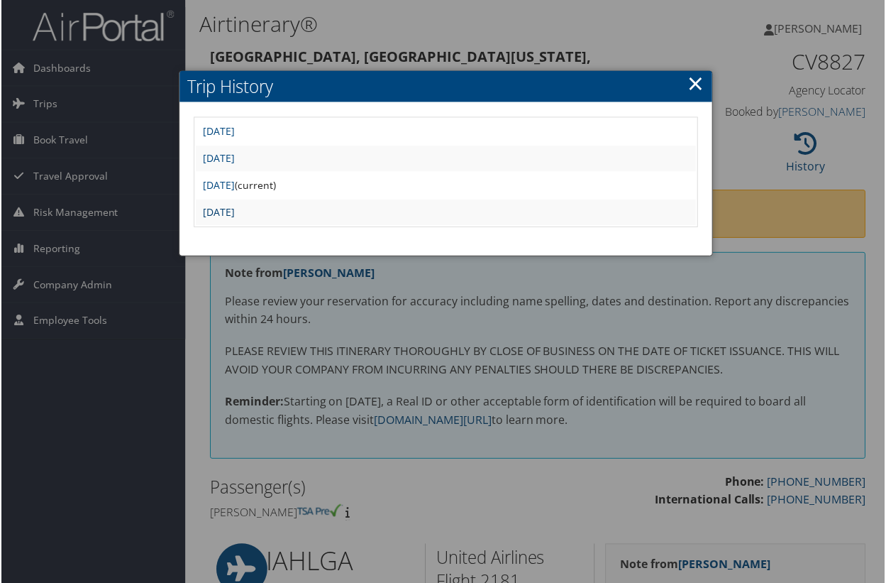
click at [234, 210] on link "[DATE]" at bounding box center [218, 212] width 32 height 13
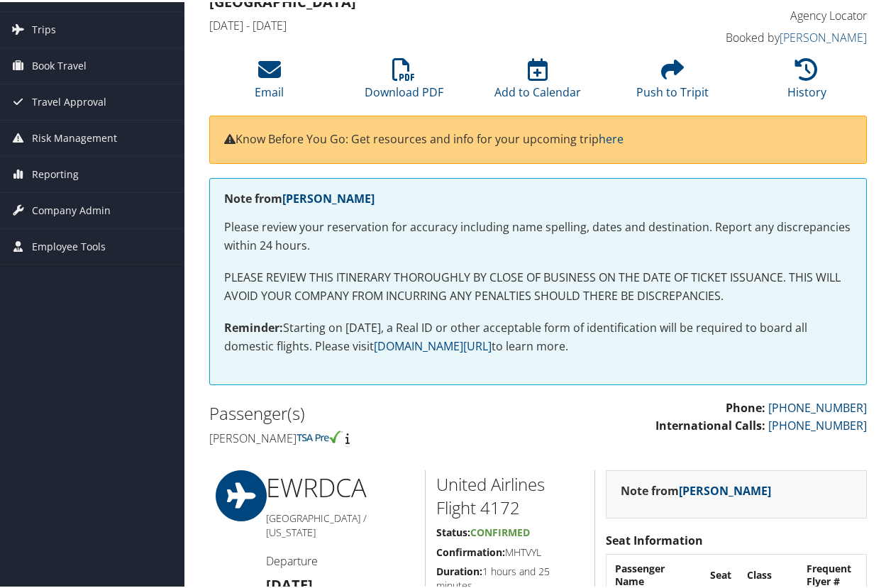
scroll to position [80, 0]
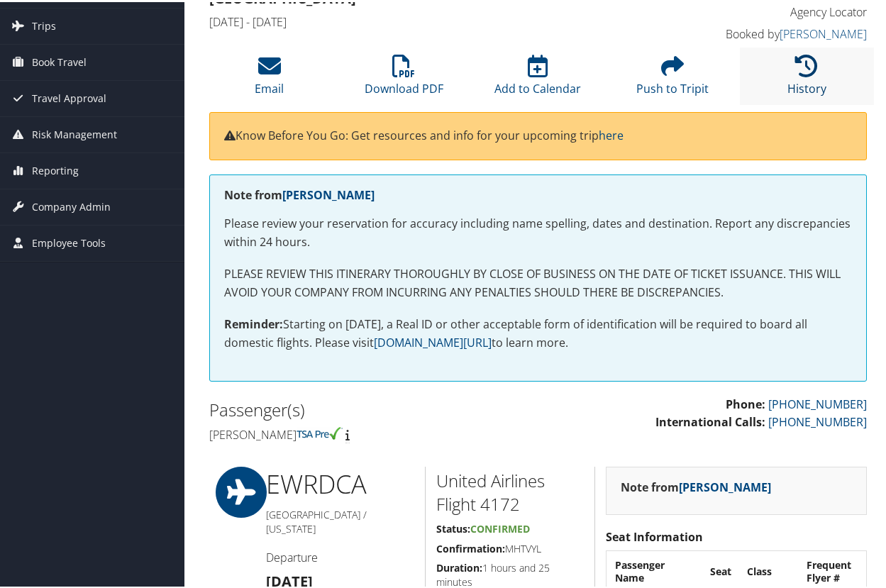
click at [812, 80] on link "History" at bounding box center [807, 77] width 39 height 34
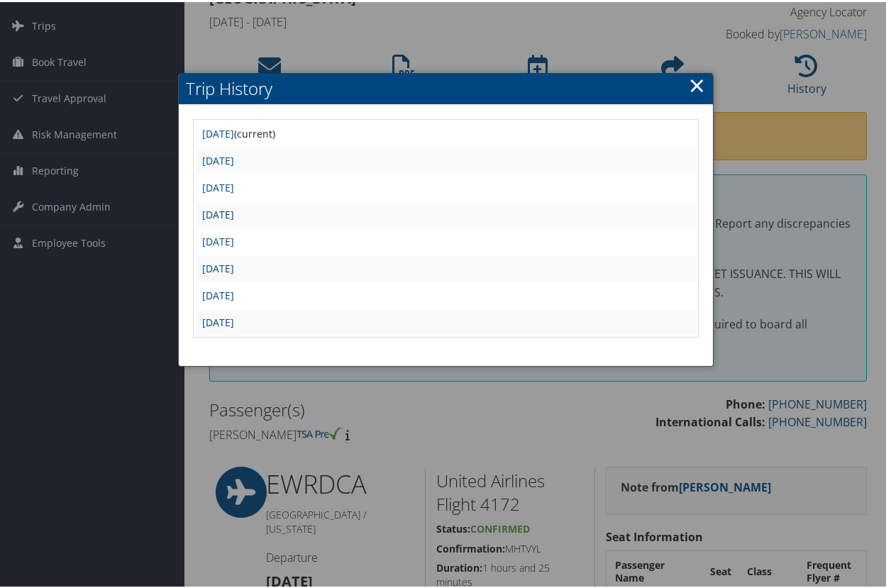
click at [234, 214] on link "[DATE]" at bounding box center [218, 212] width 32 height 13
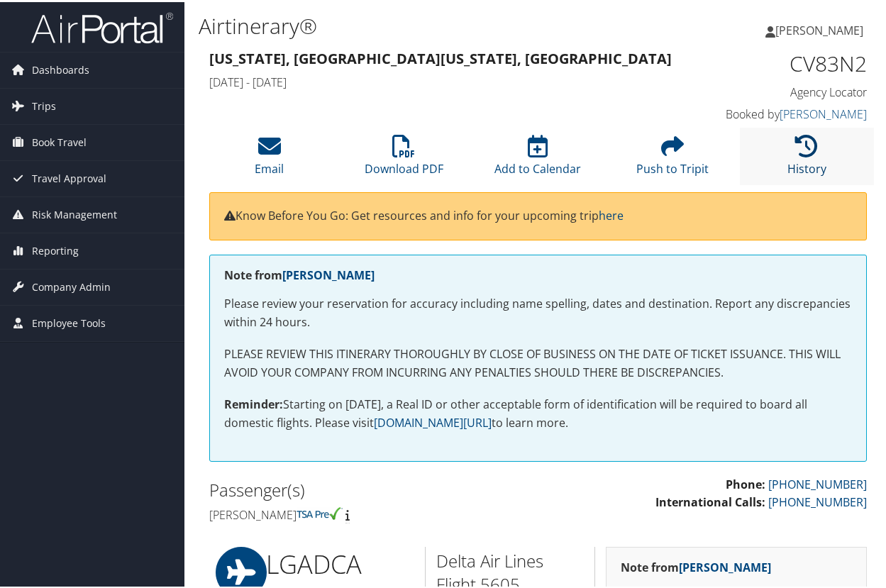
click at [807, 152] on icon at bounding box center [806, 144] width 23 height 23
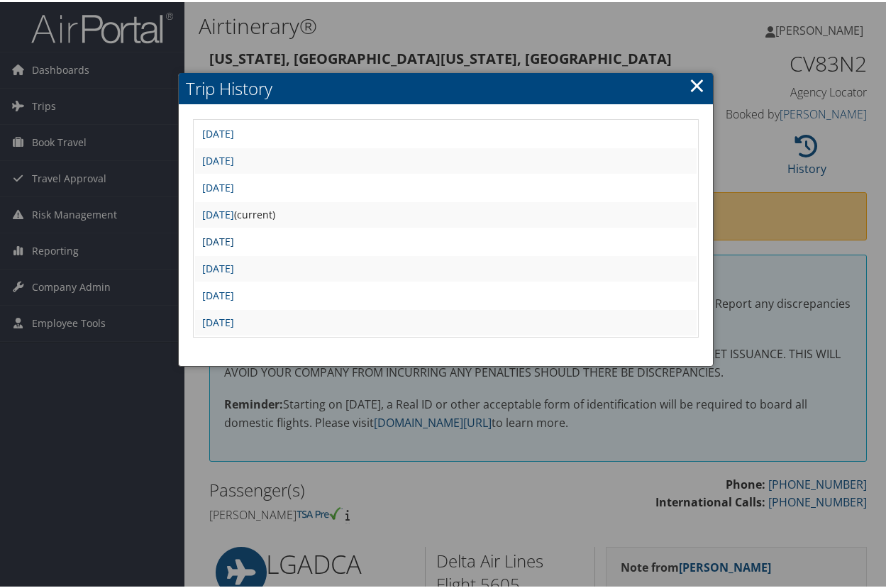
click at [234, 243] on link "[DATE]" at bounding box center [218, 239] width 32 height 13
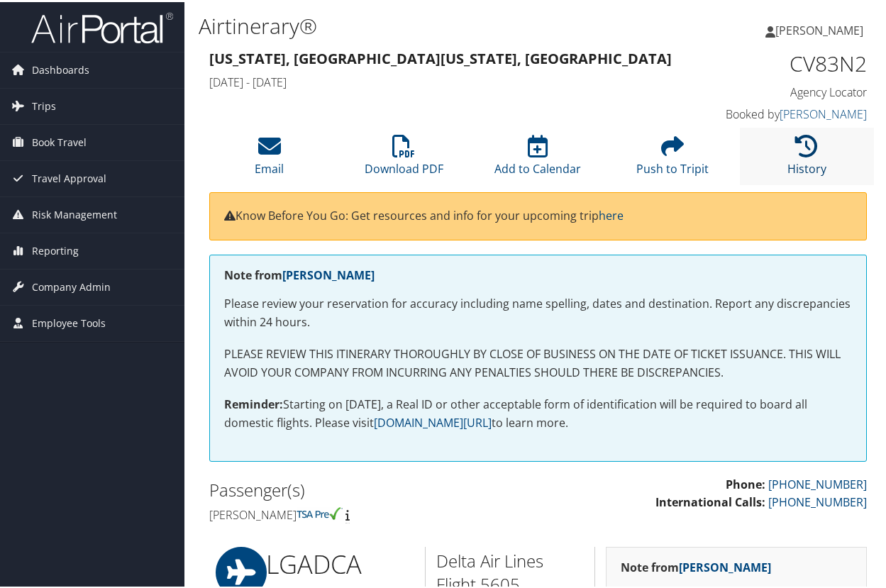
click at [795, 143] on icon at bounding box center [806, 144] width 23 height 23
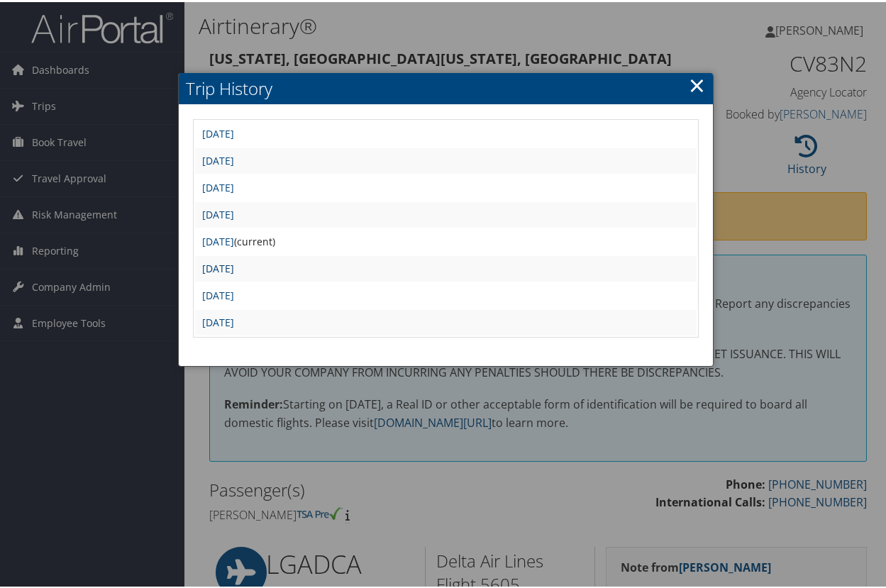
click at [234, 263] on link "[DATE]" at bounding box center [218, 266] width 32 height 13
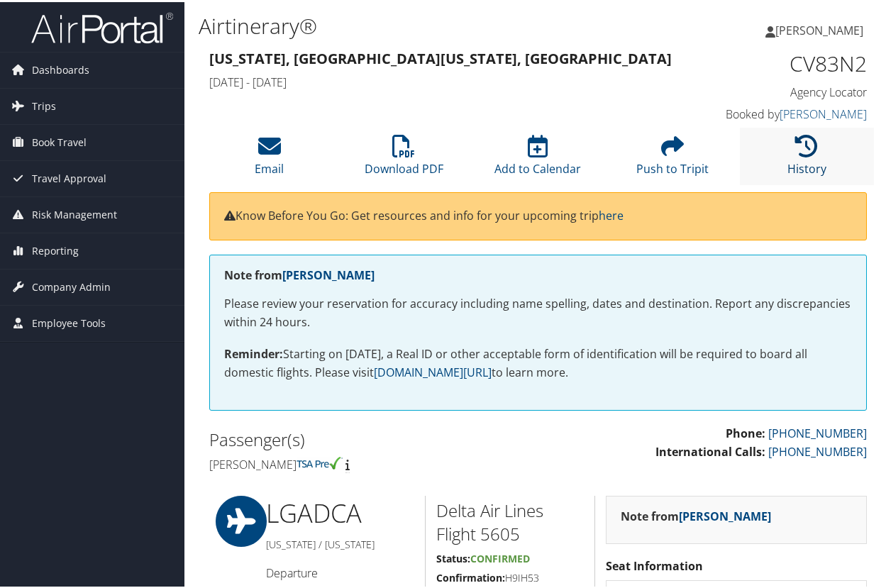
click at [802, 152] on icon at bounding box center [806, 144] width 23 height 23
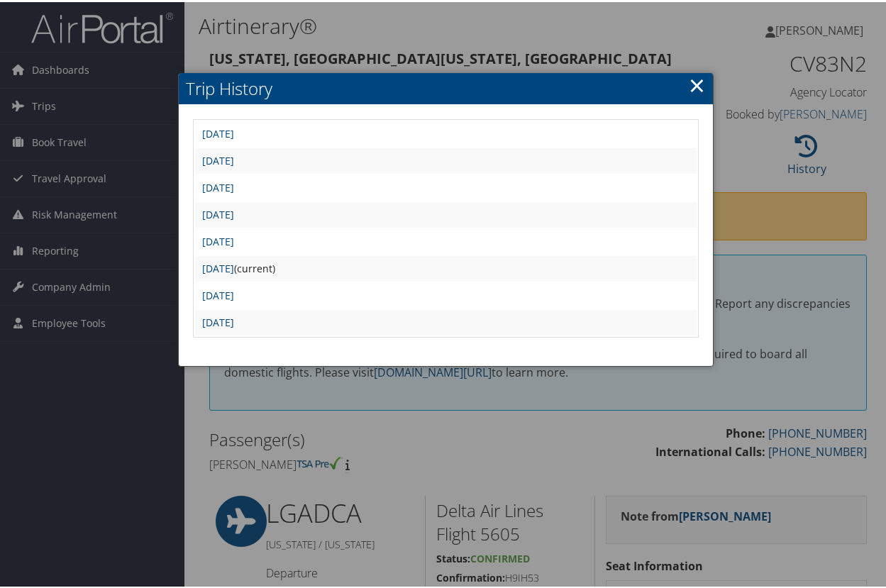
click at [272, 272] on td "Wed Jul 16 08:02:30 MDT 2025 (current)" at bounding box center [445, 267] width 501 height 26
click at [234, 292] on link "Wed Jul 16 07:48:09 MDT 2025" at bounding box center [218, 293] width 32 height 13
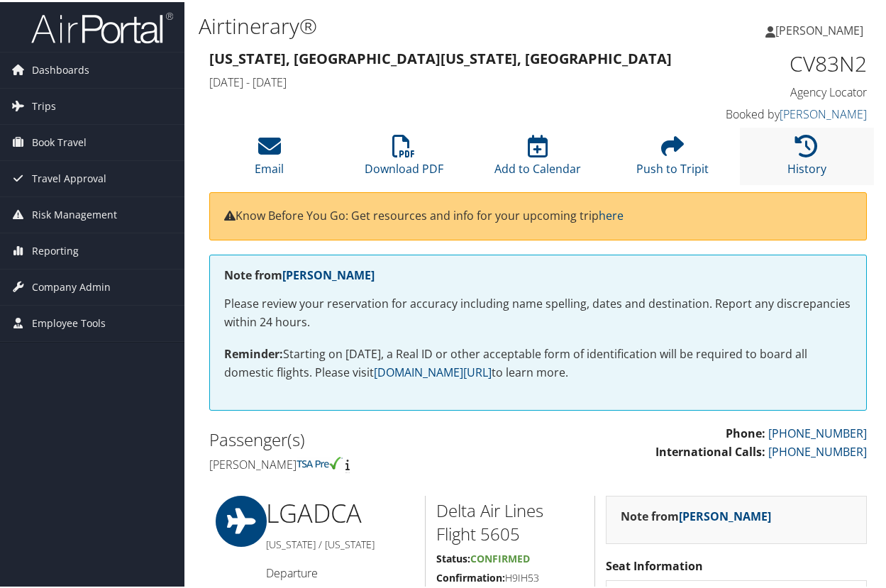
click at [802, 157] on li "History" at bounding box center [807, 154] width 134 height 57
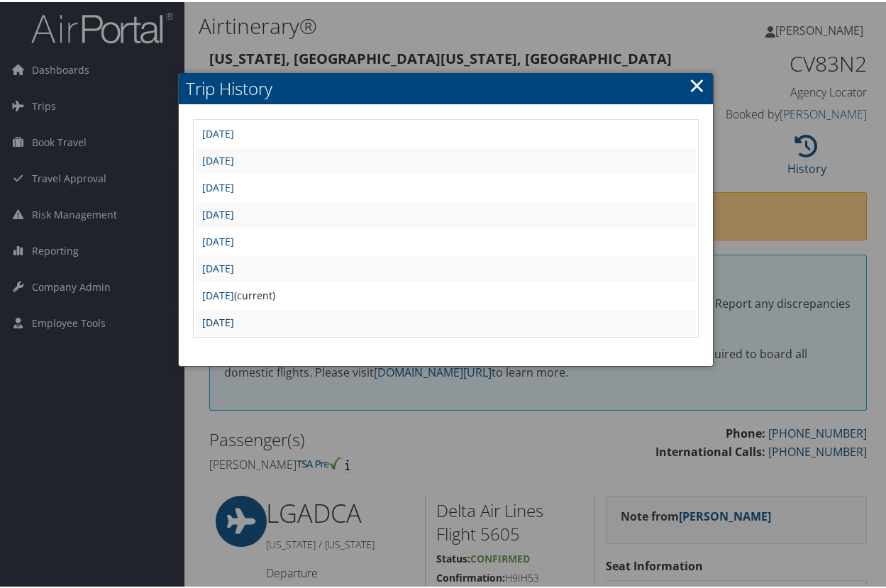
click at [234, 324] on link "[DATE]" at bounding box center [218, 320] width 32 height 13
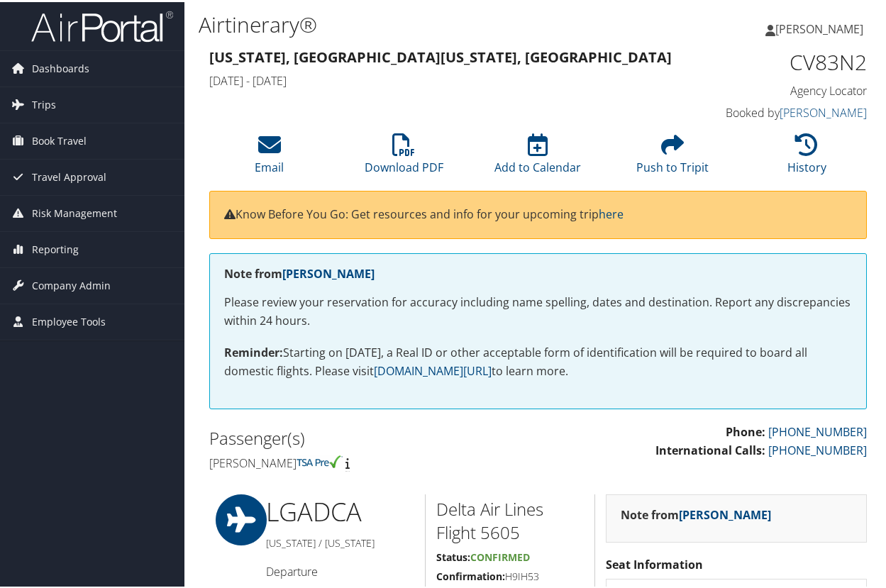
scroll to position [9, 0]
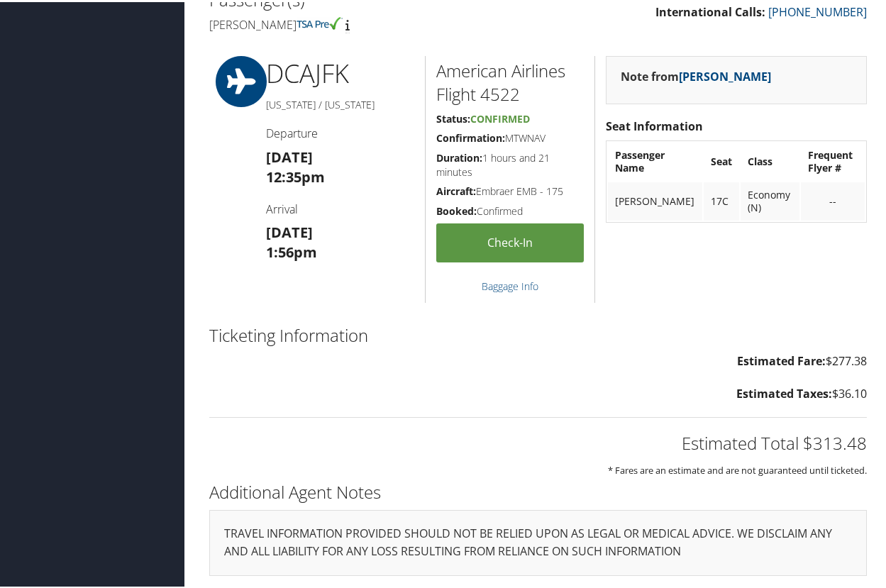
scroll to position [439, 0]
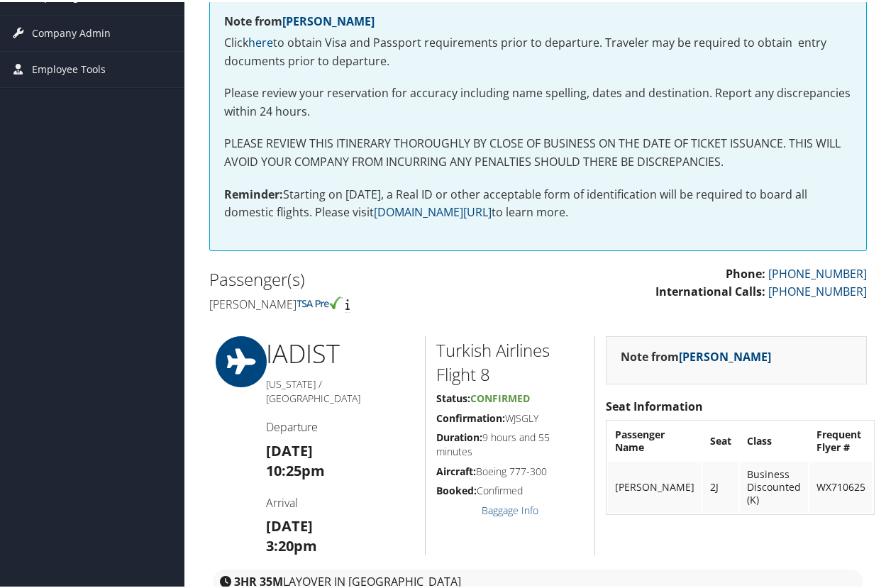
scroll to position [260, 0]
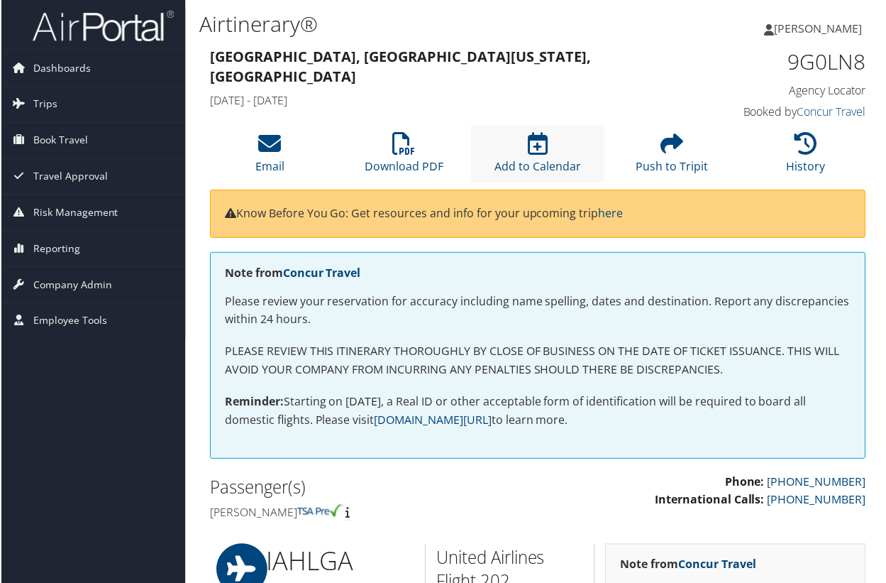
scroll to position [0, 1]
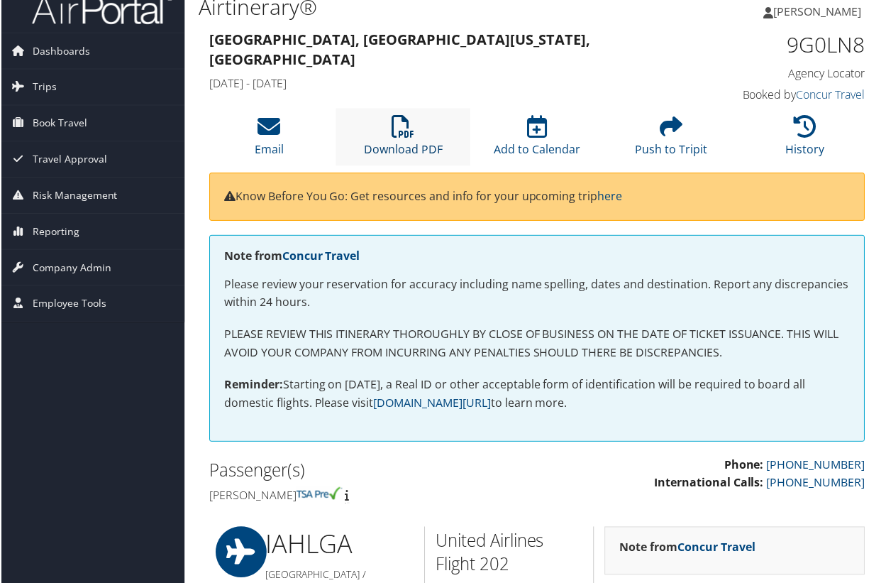
click at [402, 149] on link "Download PDF" at bounding box center [403, 140] width 79 height 34
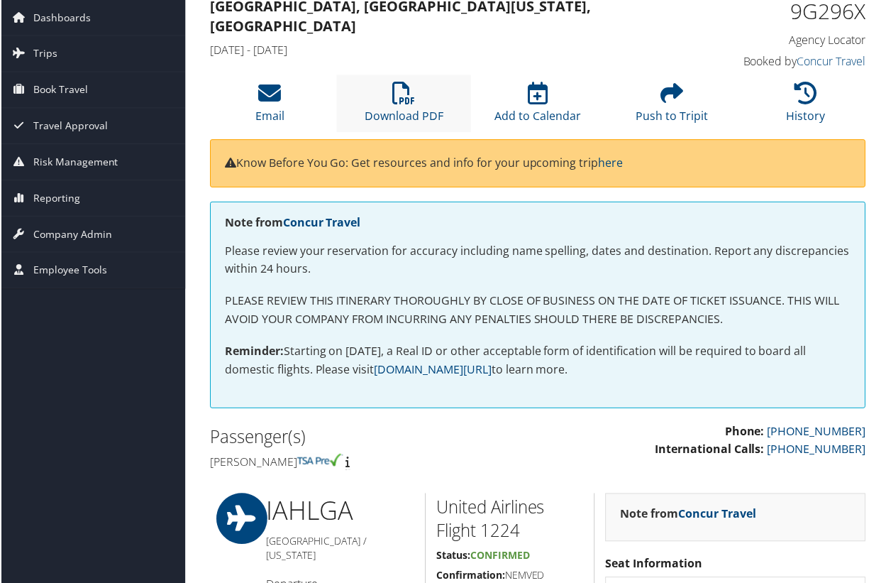
scroll to position [48, 0]
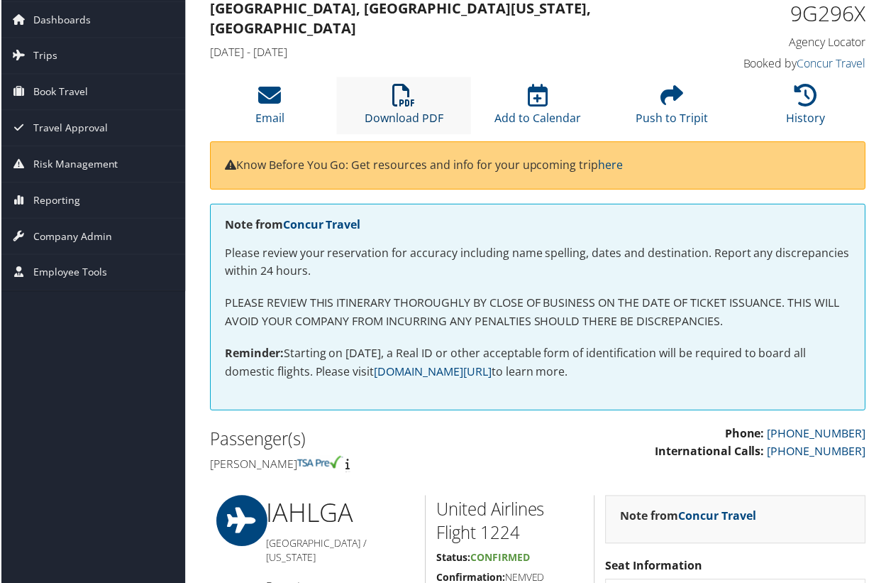
click at [393, 105] on icon at bounding box center [403, 95] width 23 height 23
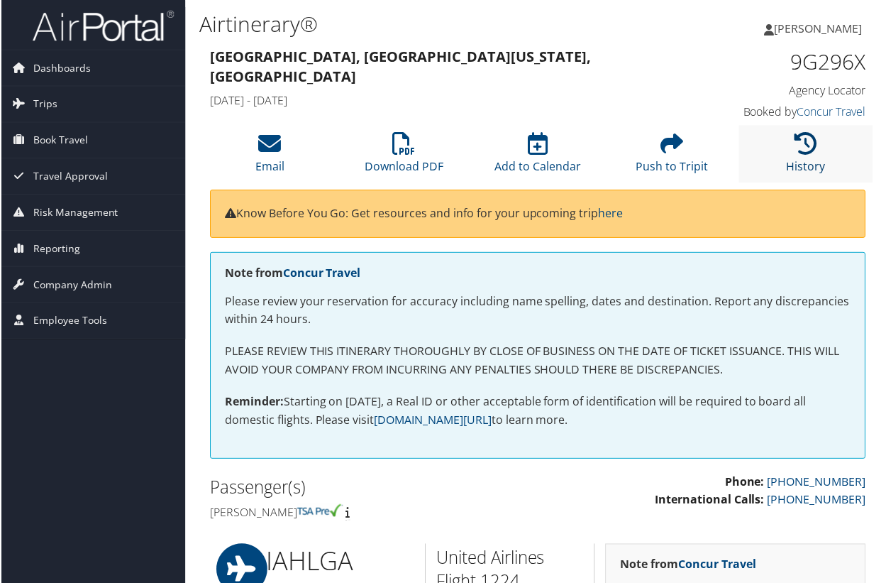
click at [802, 143] on icon at bounding box center [806, 144] width 23 height 23
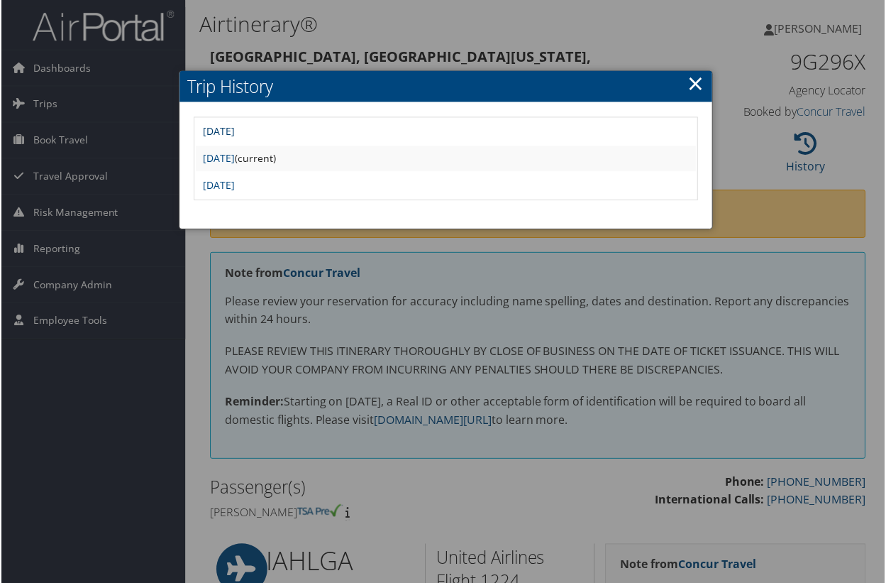
click at [234, 125] on link "[DATE]" at bounding box center [218, 131] width 32 height 13
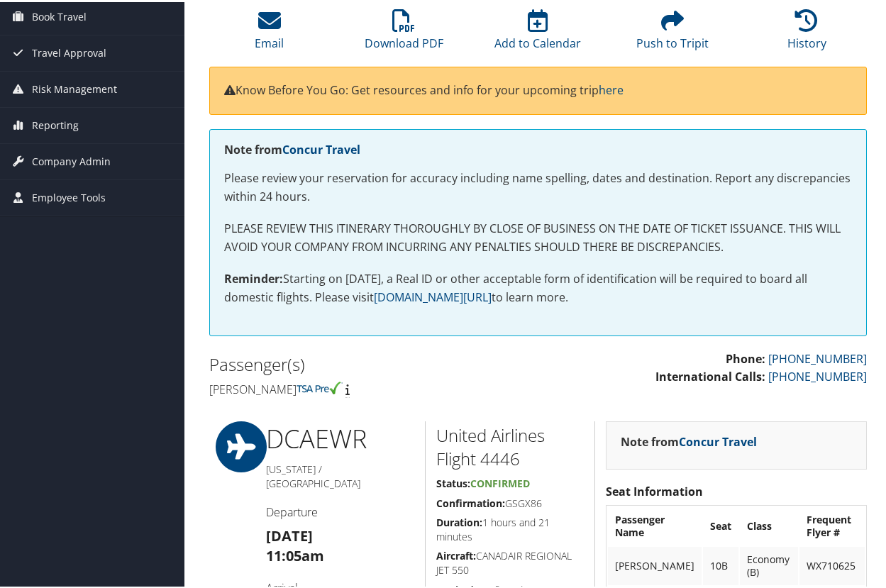
scroll to position [111, 0]
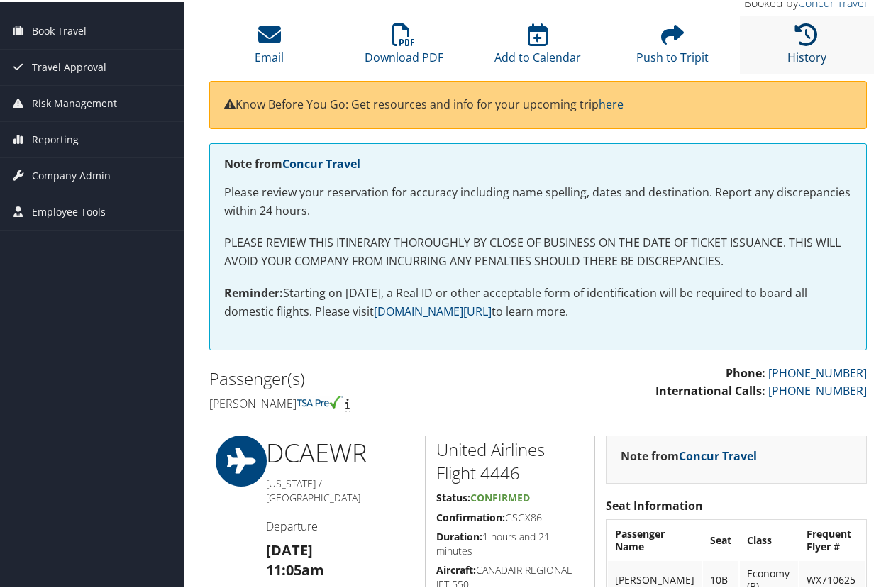
click at [810, 36] on icon at bounding box center [806, 32] width 23 height 23
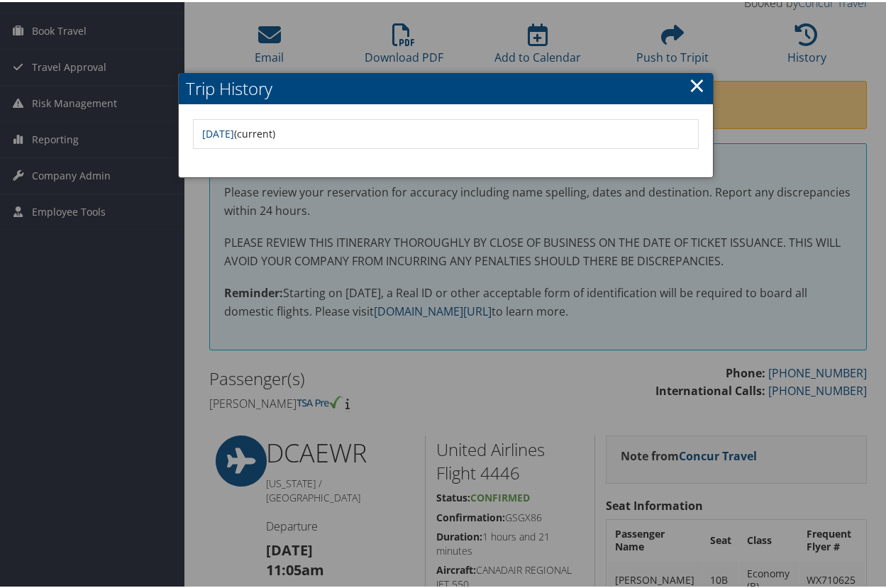
drag, startPoint x: 689, startPoint y: 84, endPoint x: 575, endPoint y: 72, distance: 114.9
click at [689, 84] on link "×" at bounding box center [697, 83] width 16 height 28
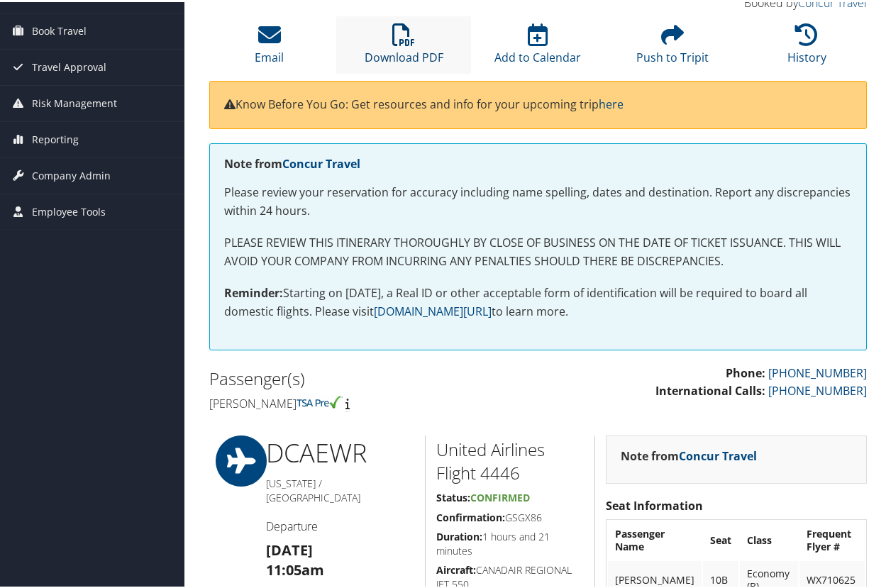
click at [401, 34] on icon at bounding box center [403, 32] width 23 height 23
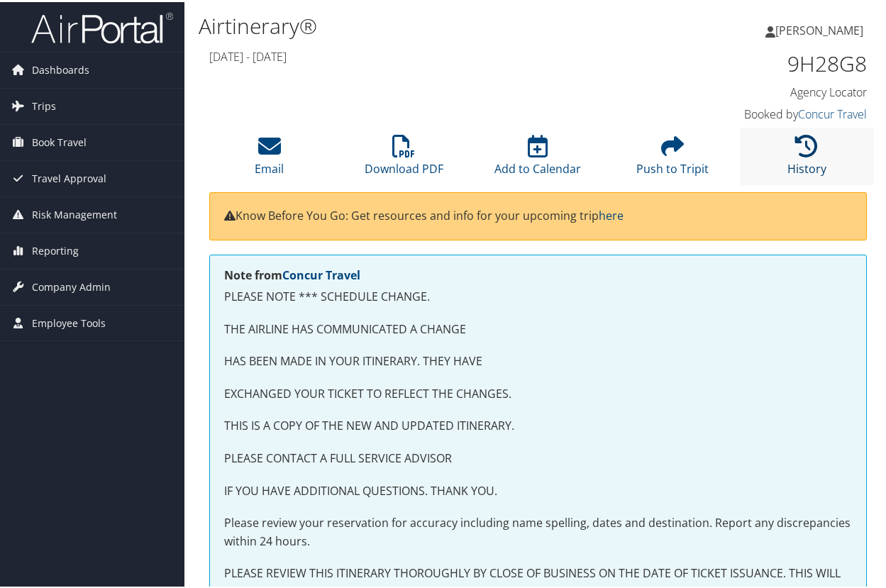
click at [799, 143] on icon at bounding box center [806, 144] width 23 height 23
click at [800, 153] on icon at bounding box center [806, 144] width 23 height 23
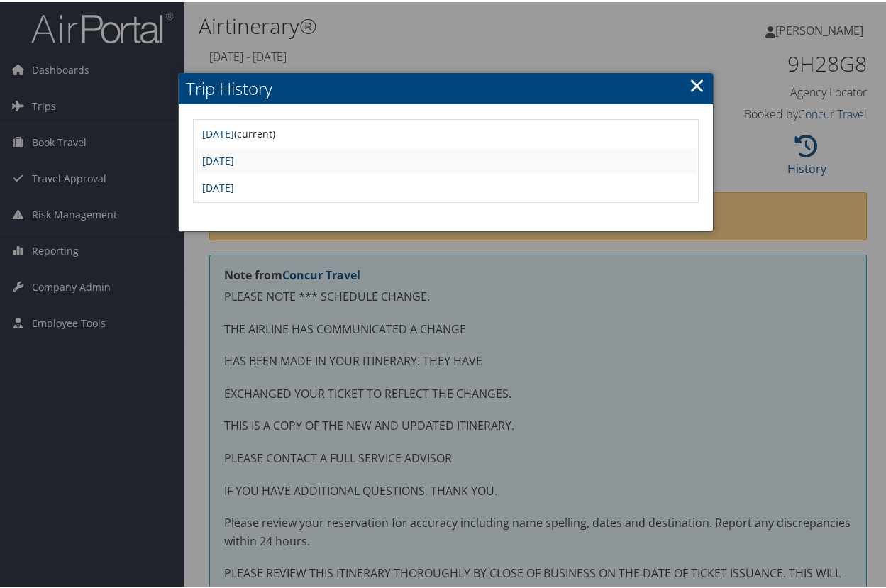
click at [234, 186] on link "[DATE]" at bounding box center [218, 185] width 32 height 13
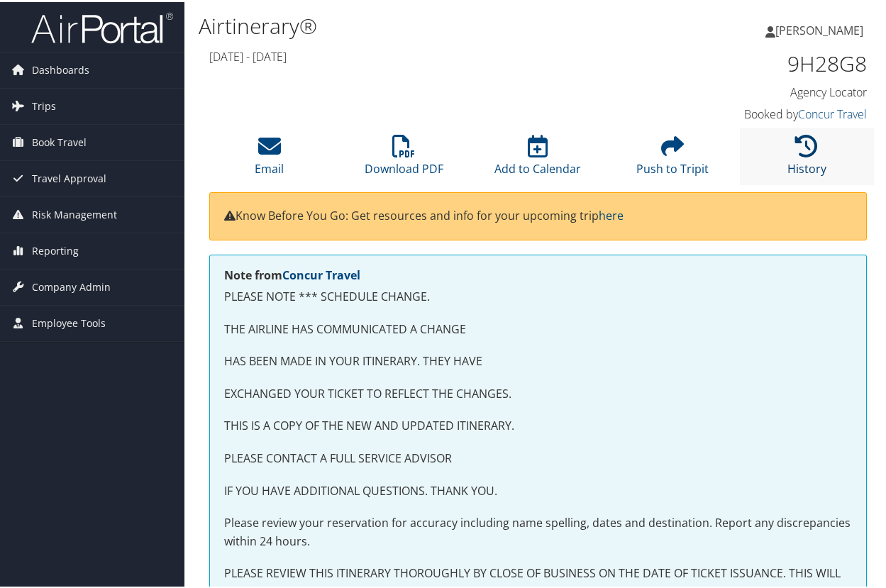
click at [811, 155] on icon at bounding box center [806, 144] width 23 height 23
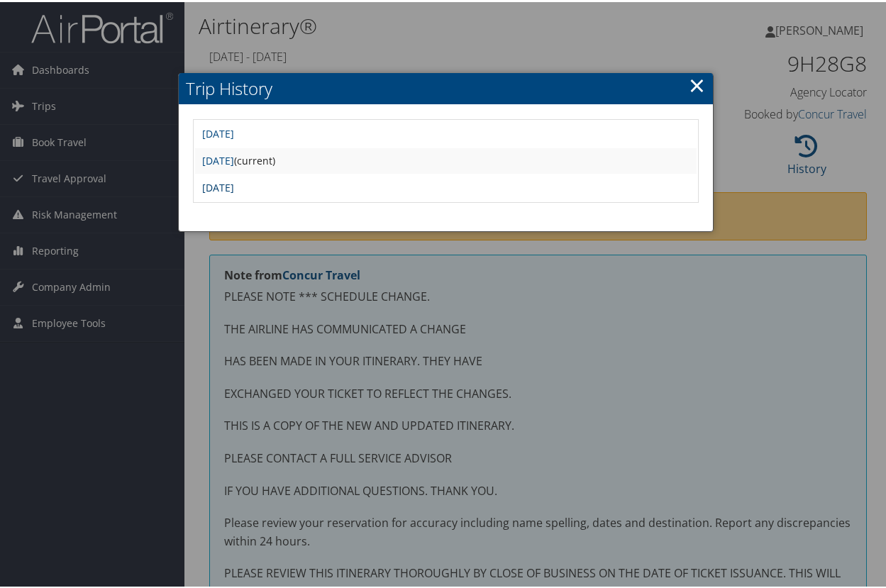
click at [234, 179] on link "Tue Nov 5 08:17:58 MST 2024" at bounding box center [218, 185] width 32 height 13
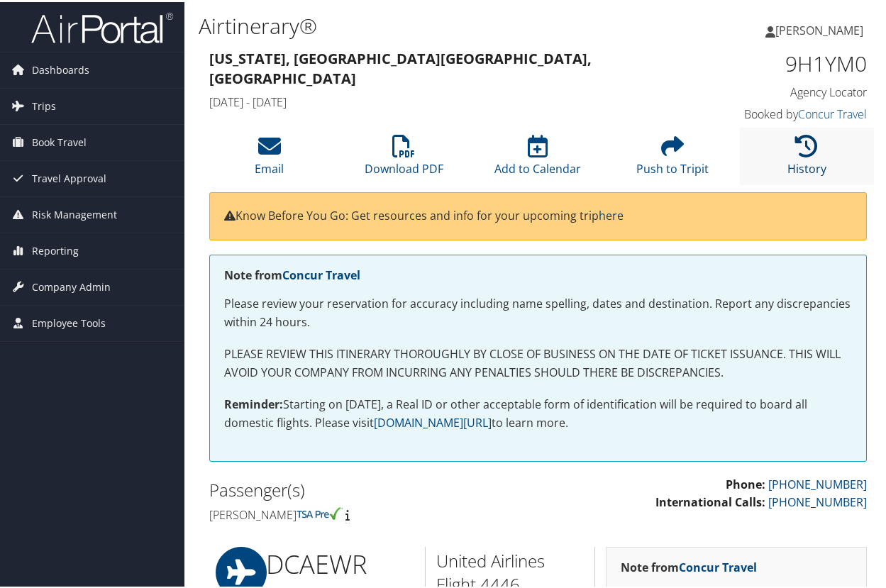
click at [812, 149] on icon at bounding box center [806, 144] width 23 height 23
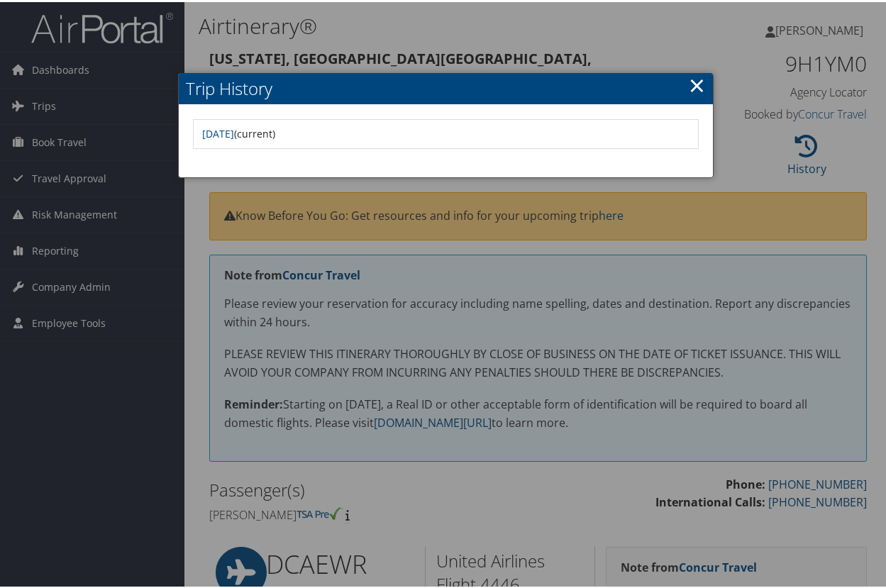
click at [689, 82] on link "×" at bounding box center [697, 83] width 16 height 28
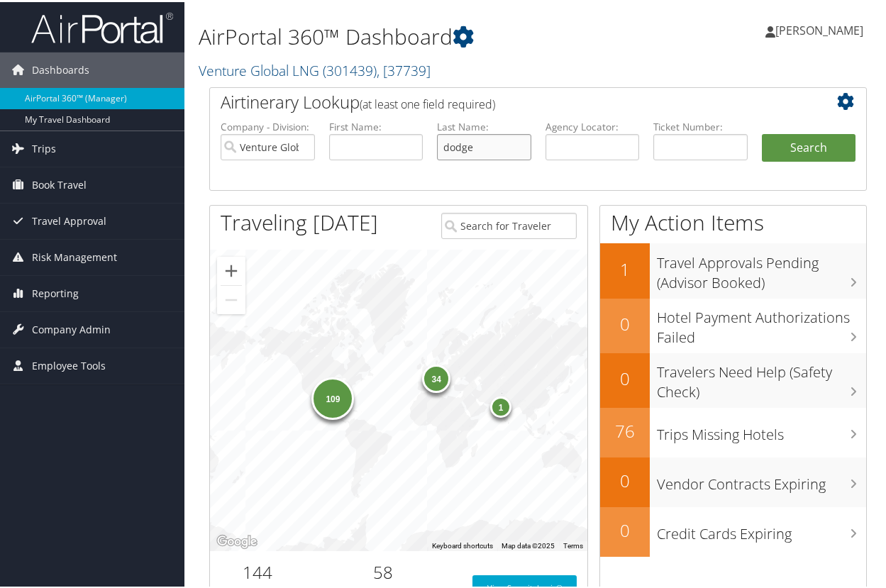
type input "dodge"
click at [803, 145] on button "Search" at bounding box center [809, 146] width 94 height 28
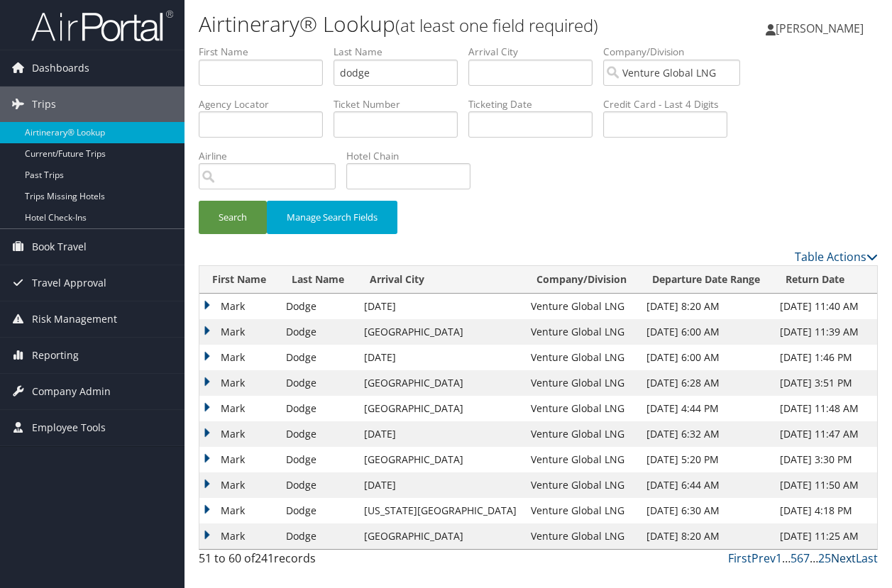
click at [837, 559] on link "Next" at bounding box center [843, 559] width 25 height 16
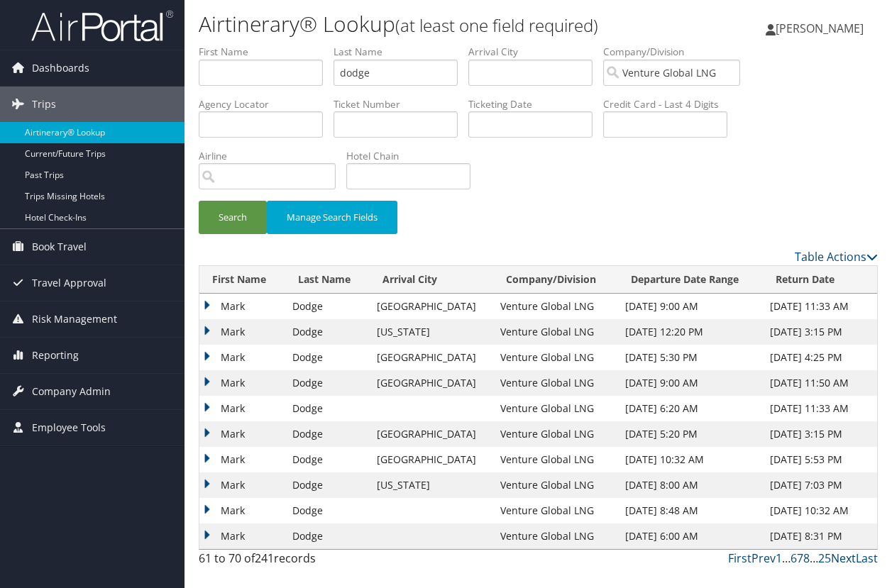
click at [838, 557] on link "Next" at bounding box center [843, 559] width 25 height 16
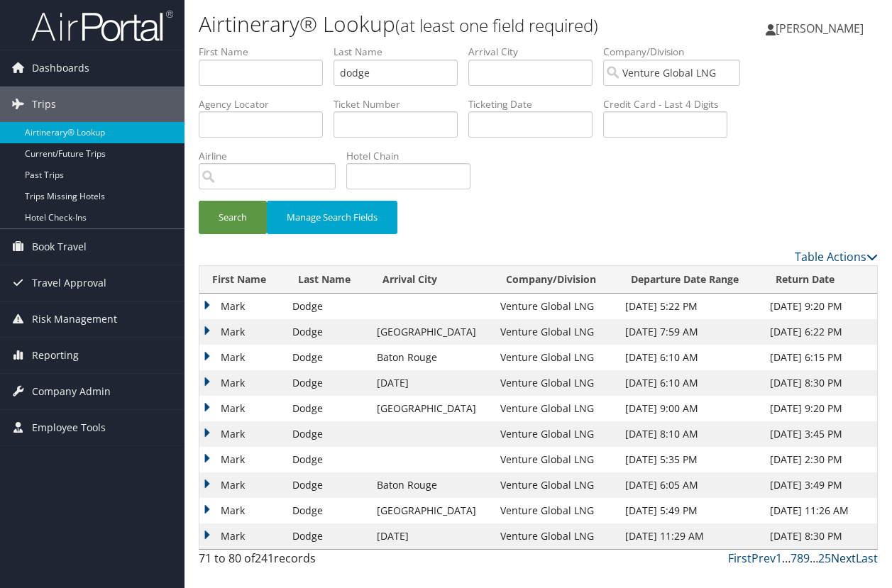
click at [838, 557] on link "Next" at bounding box center [843, 559] width 25 height 16
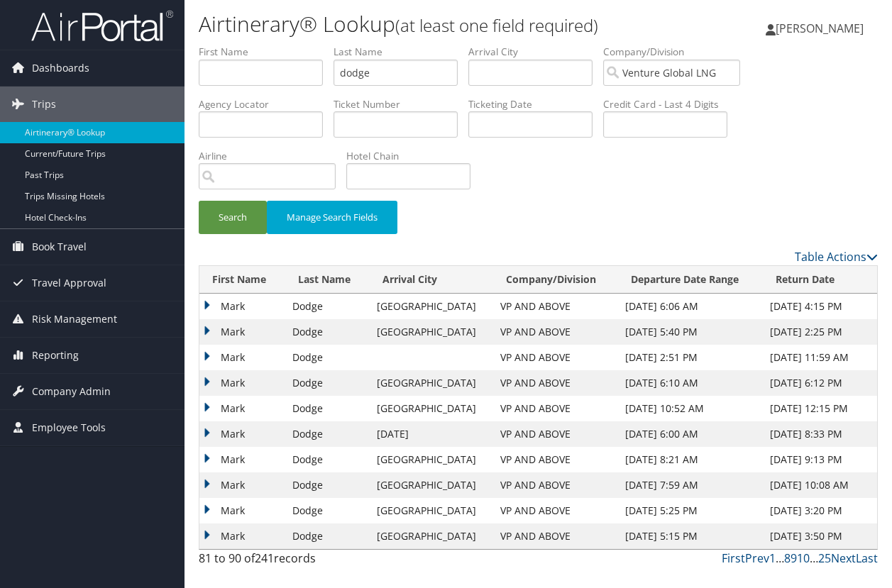
click at [209, 379] on td "Mark" at bounding box center [242, 383] width 86 height 26
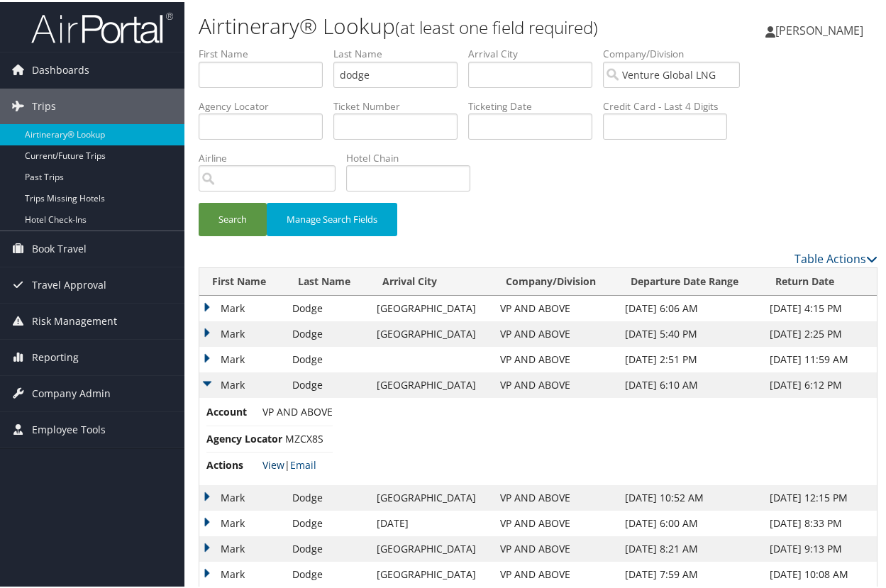
click at [270, 461] on link "View" at bounding box center [274, 462] width 22 height 13
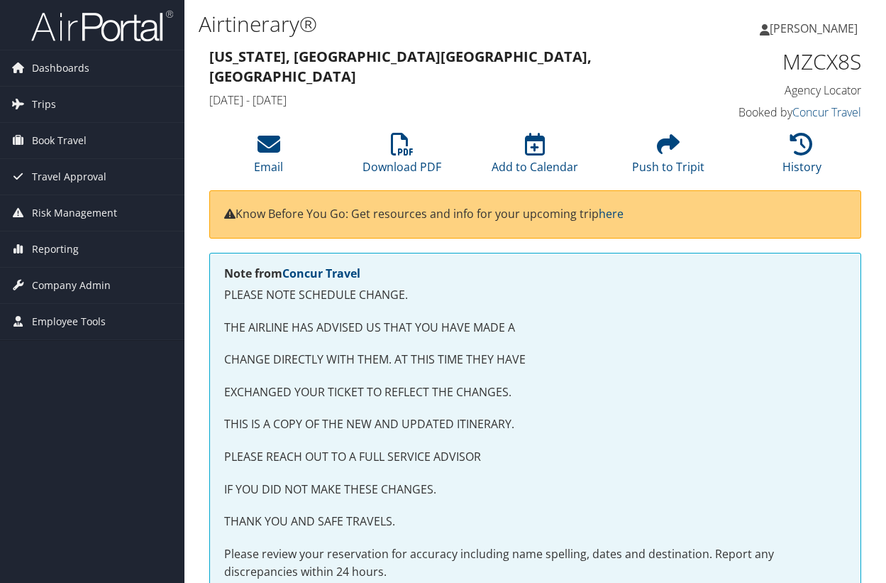
scroll to position [1295, 3]
